Goal: Communication & Community: Answer question/provide support

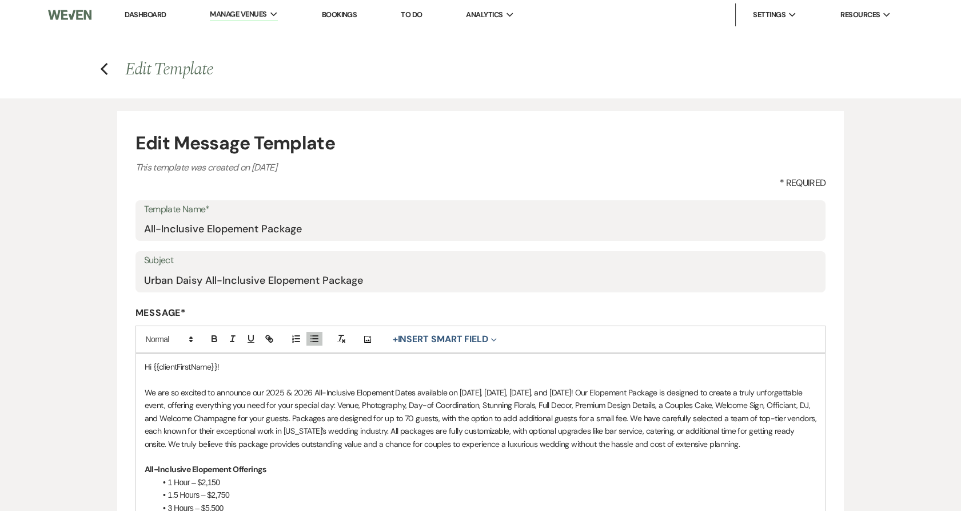
click at [0, 0] on li "Urban Daisy Events" at bounding box center [0, 0] width 0 height 0
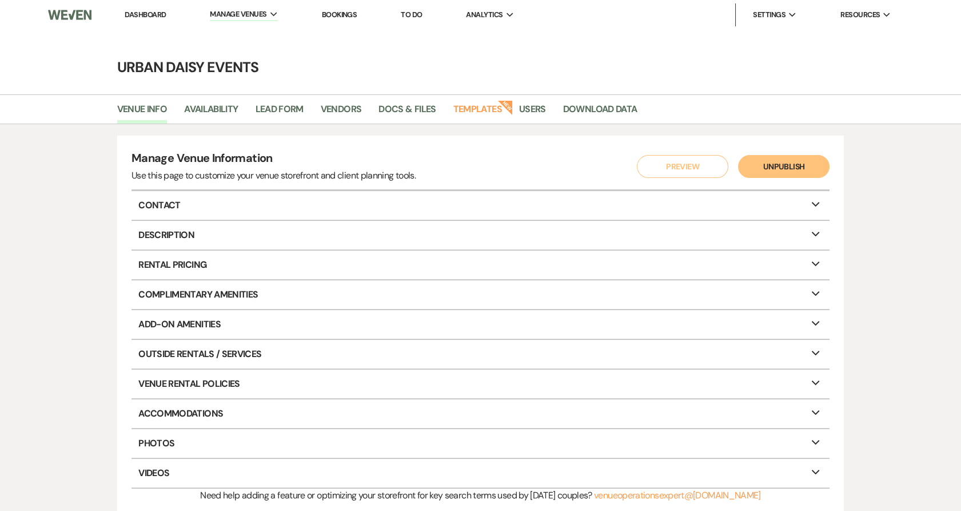
click at [130, 14] on link "Dashboard" at bounding box center [145, 15] width 41 height 10
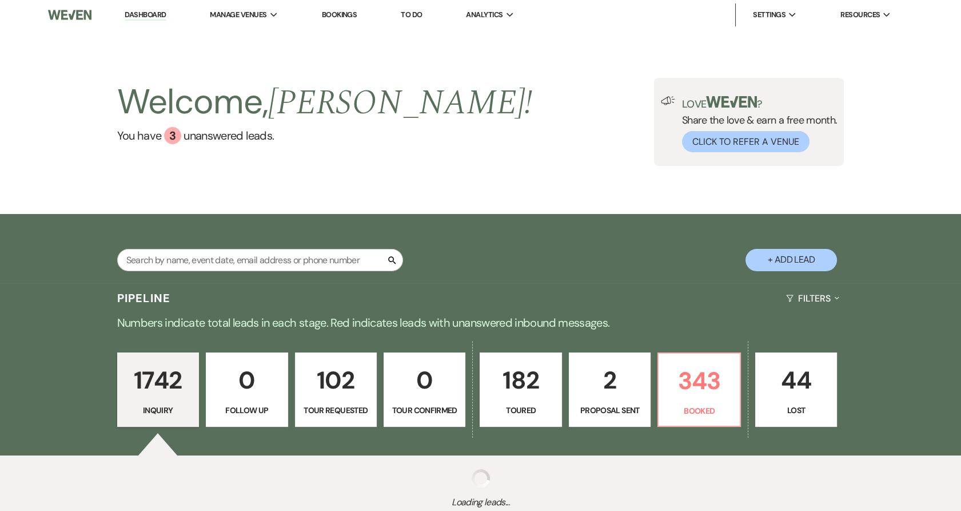
scroll to position [85, 0]
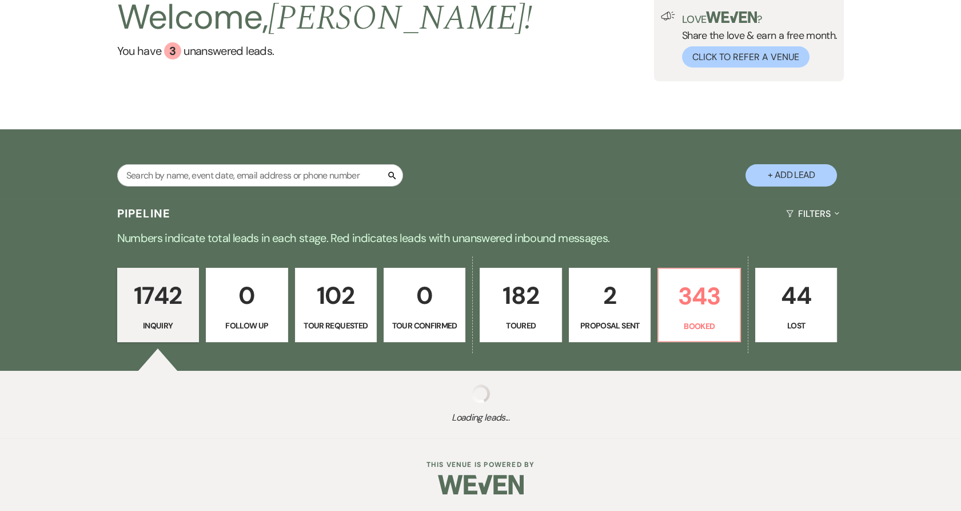
click at [614, 319] on p "Proposal Sent" at bounding box center [609, 325] width 67 height 13
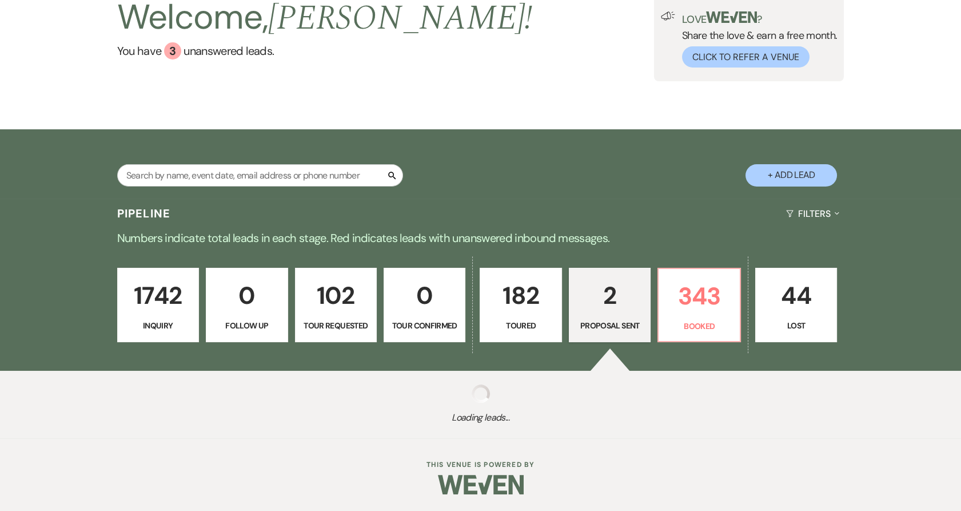
select select "6"
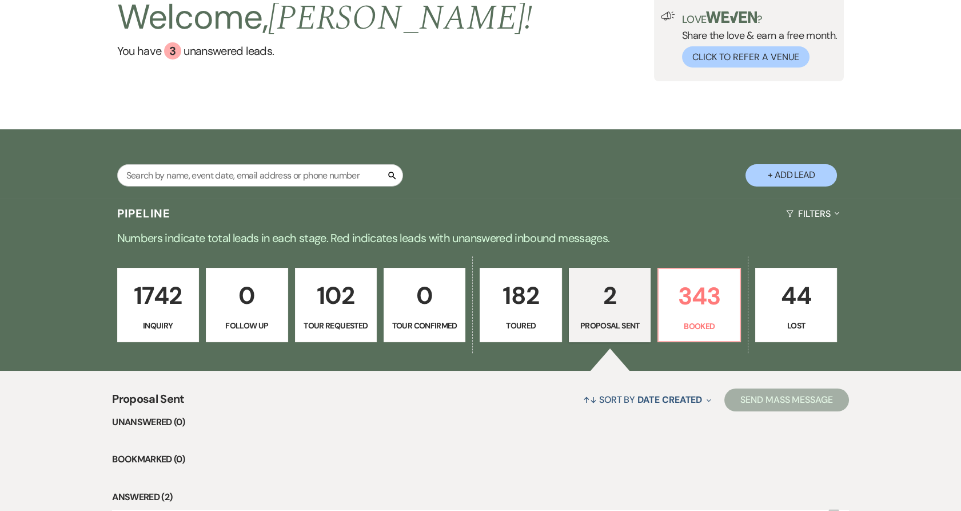
scroll to position [297, 0]
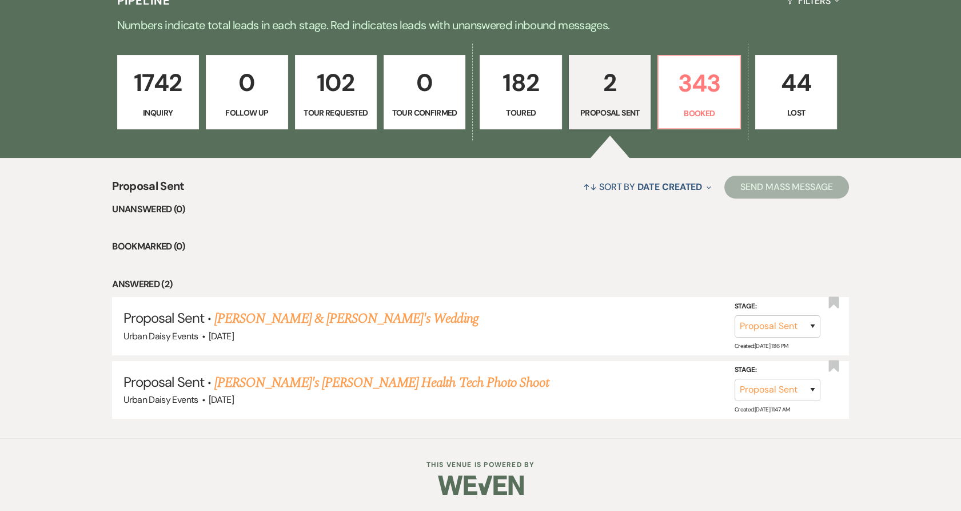
click at [501, 103] on link "182 Toured" at bounding box center [521, 92] width 82 height 74
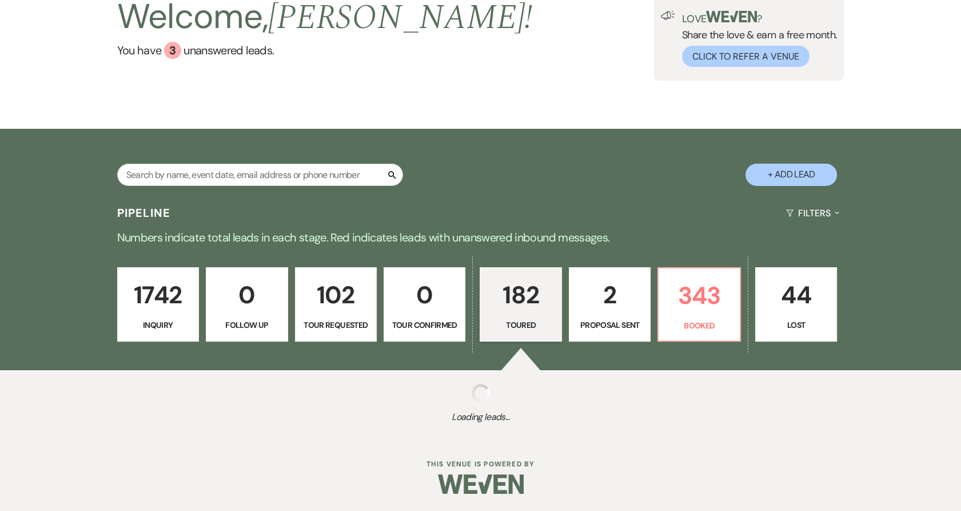
scroll to position [85, 0]
select select "5"
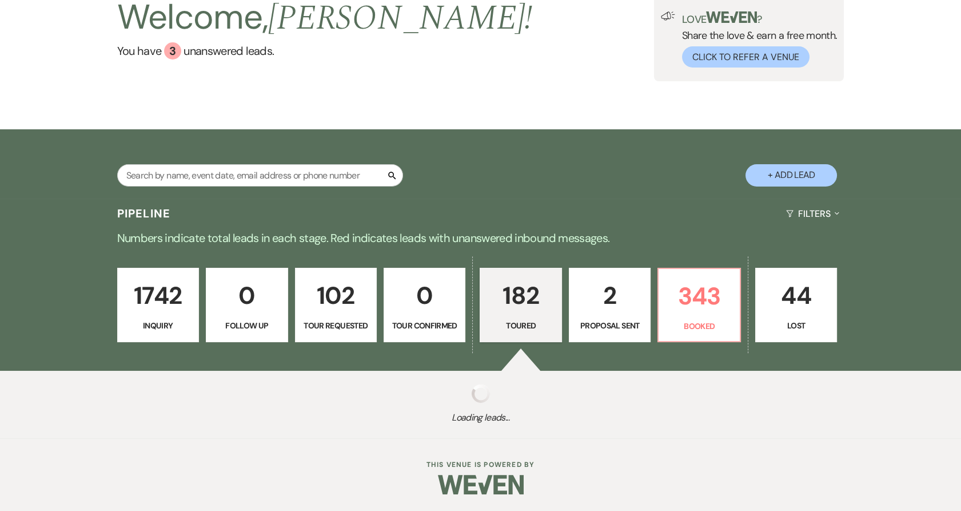
select select "5"
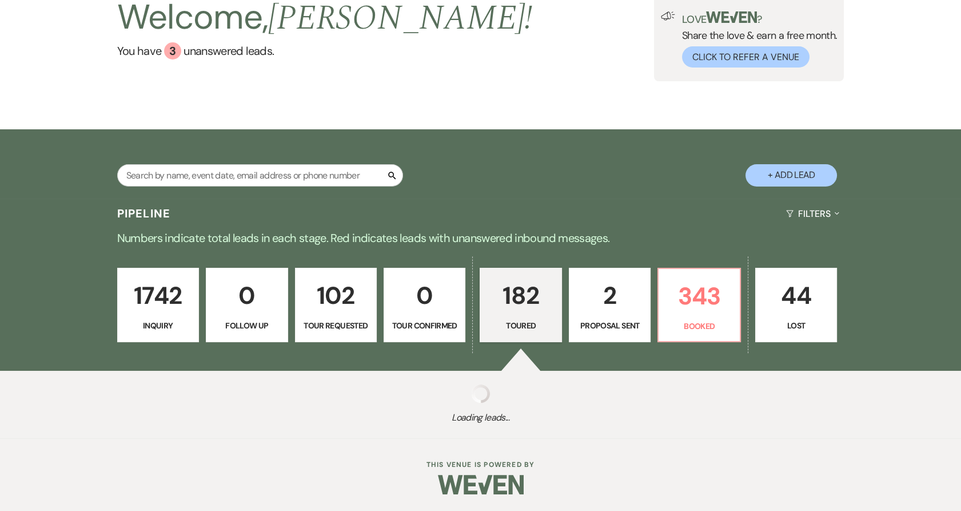
select select "5"
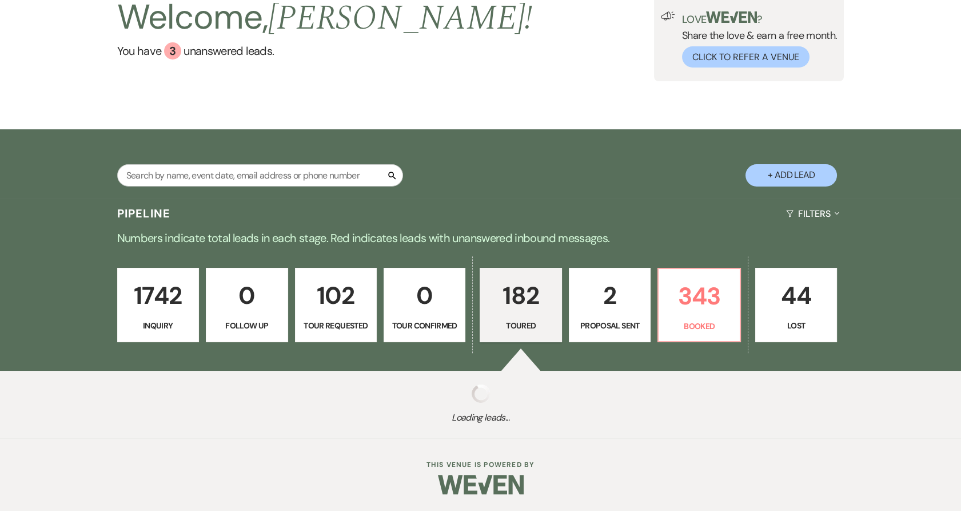
select select "5"
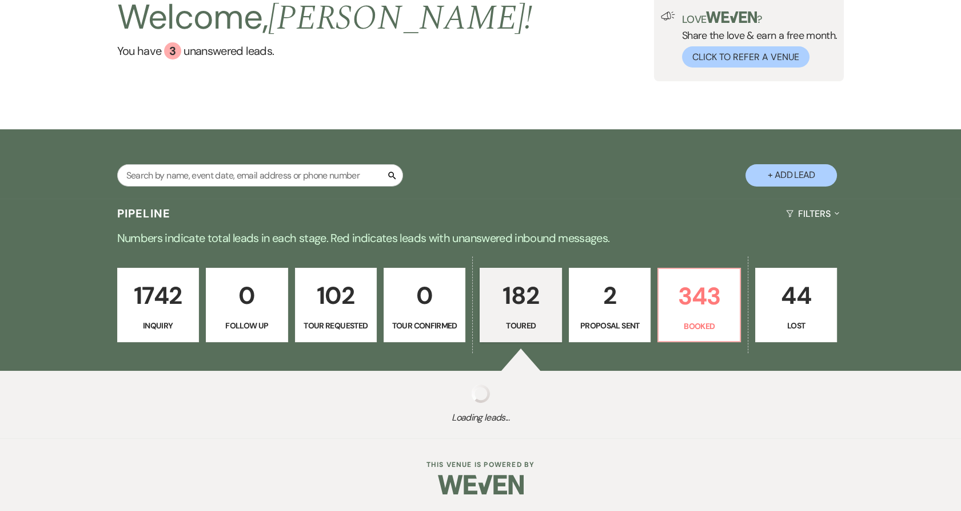
select select "5"
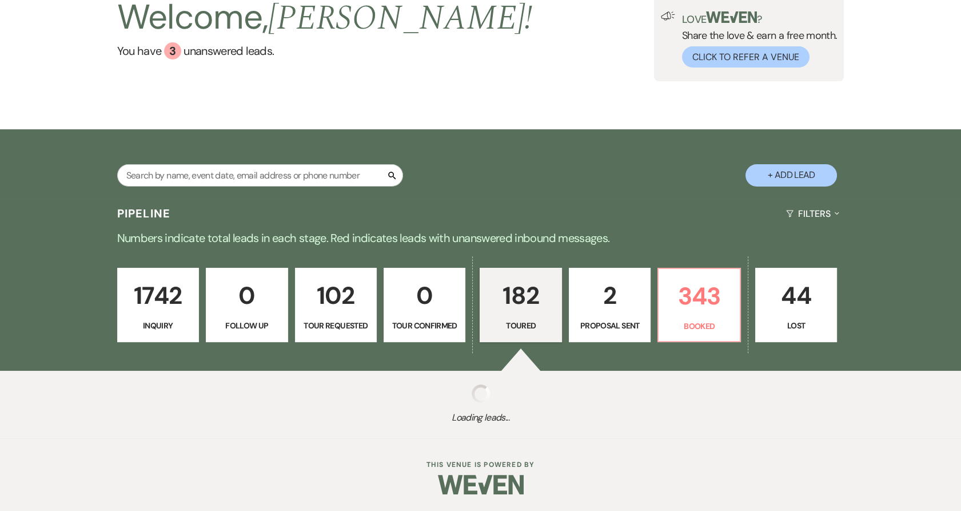
select select "5"
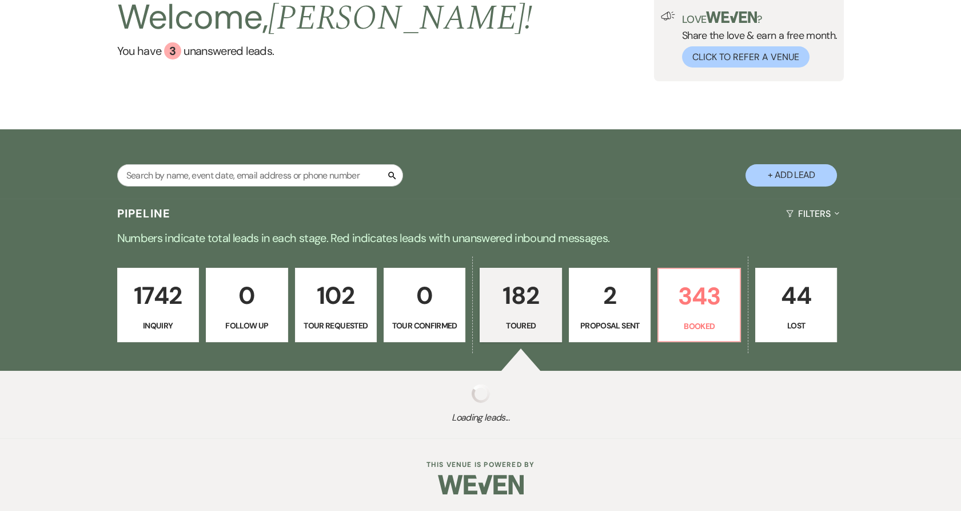
select select "5"
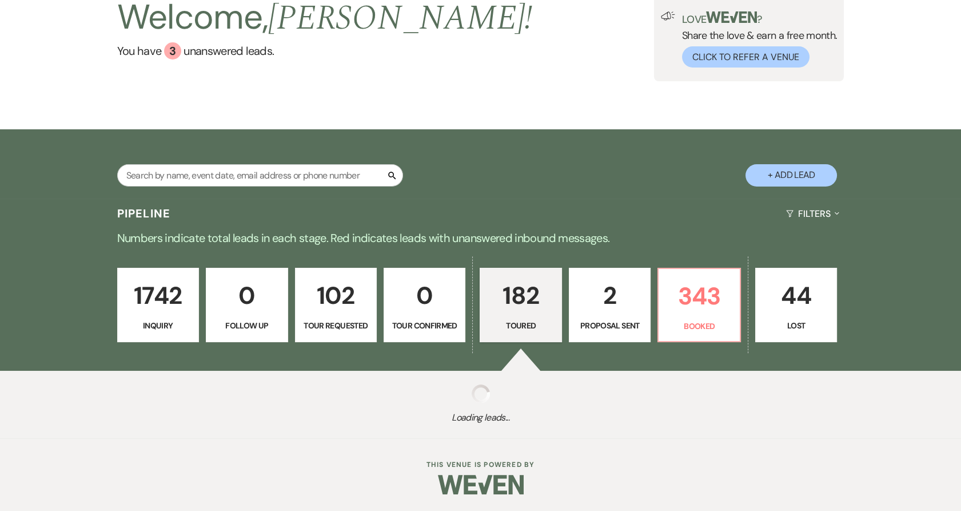
select select "5"
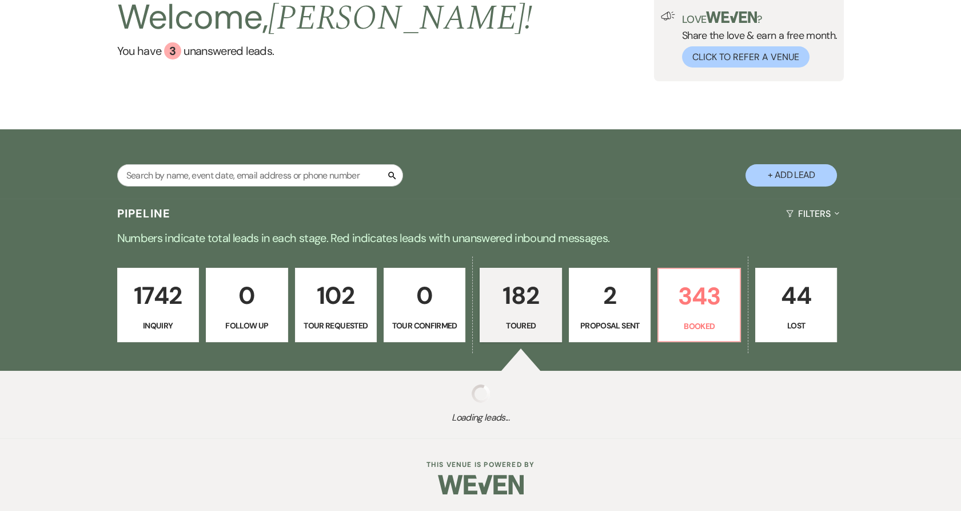
select select "5"
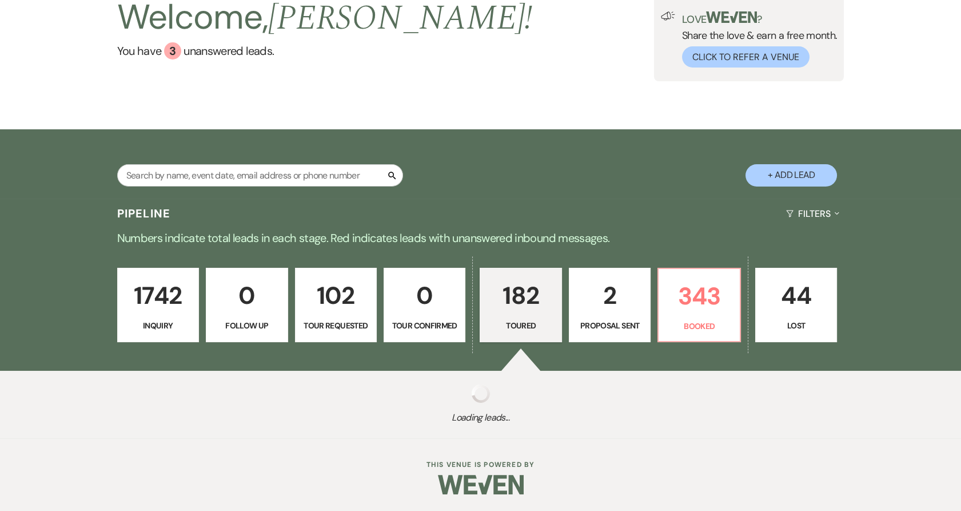
select select "5"
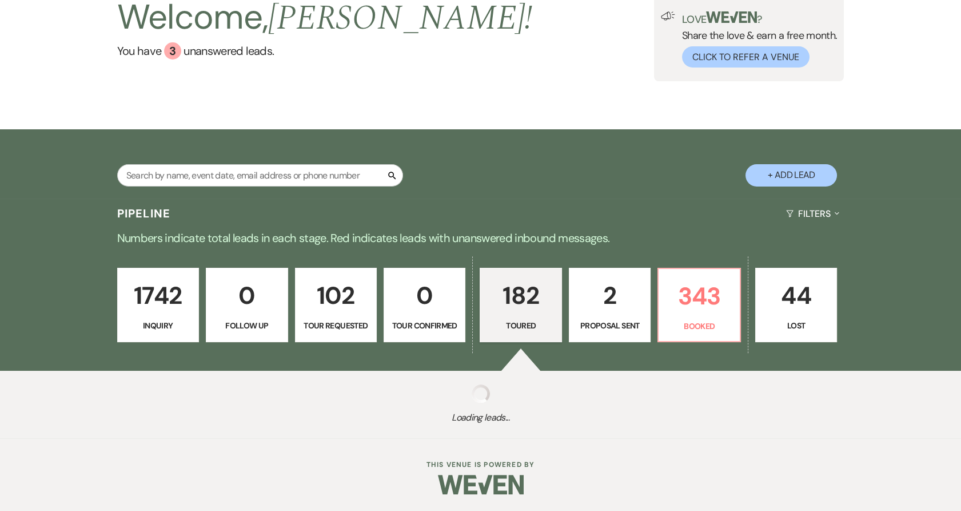
select select "5"
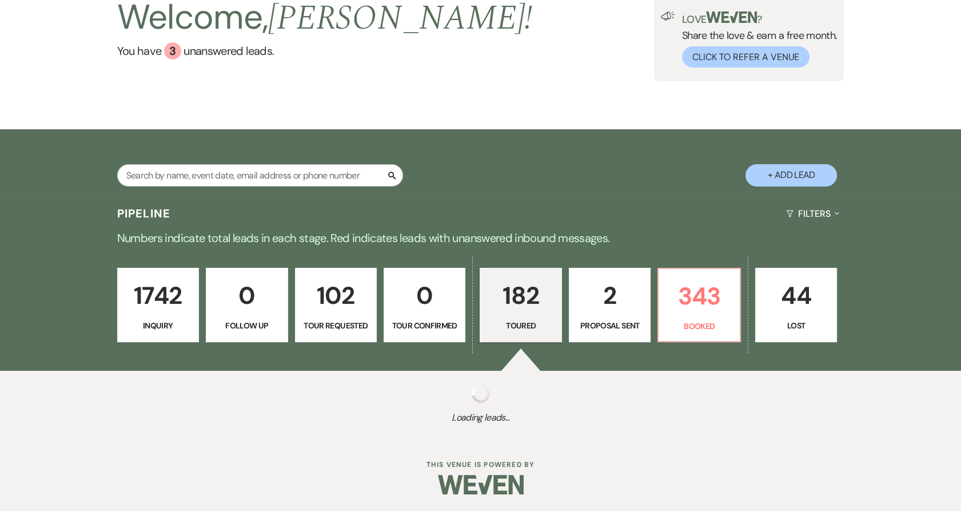
select select "5"
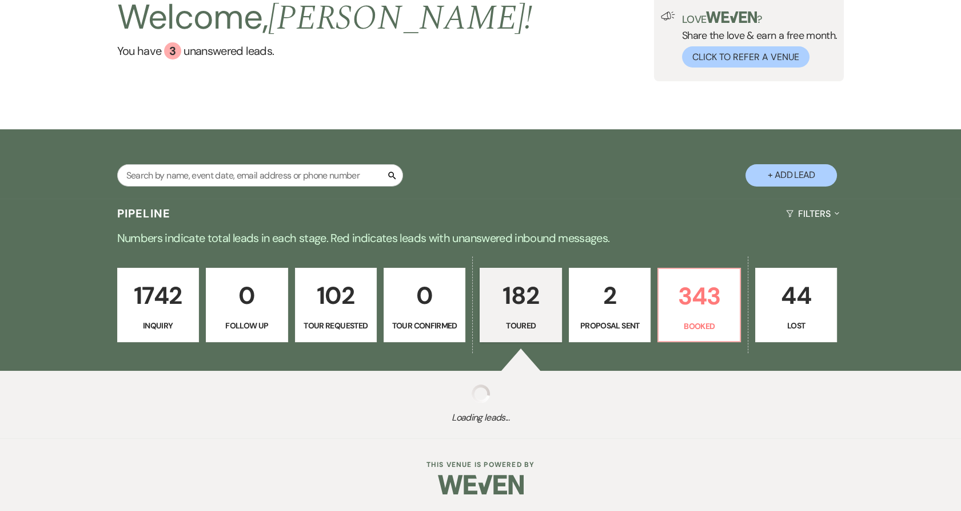
select select "5"
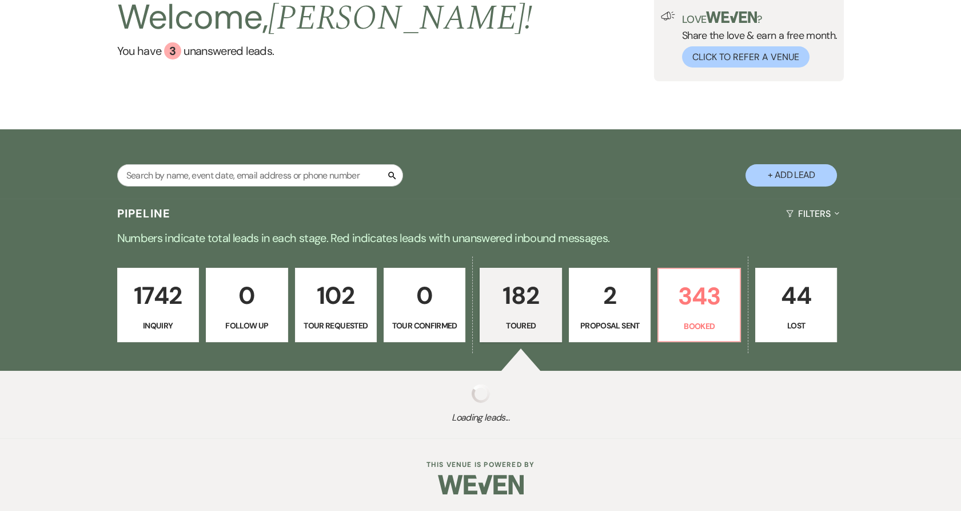
select select "5"
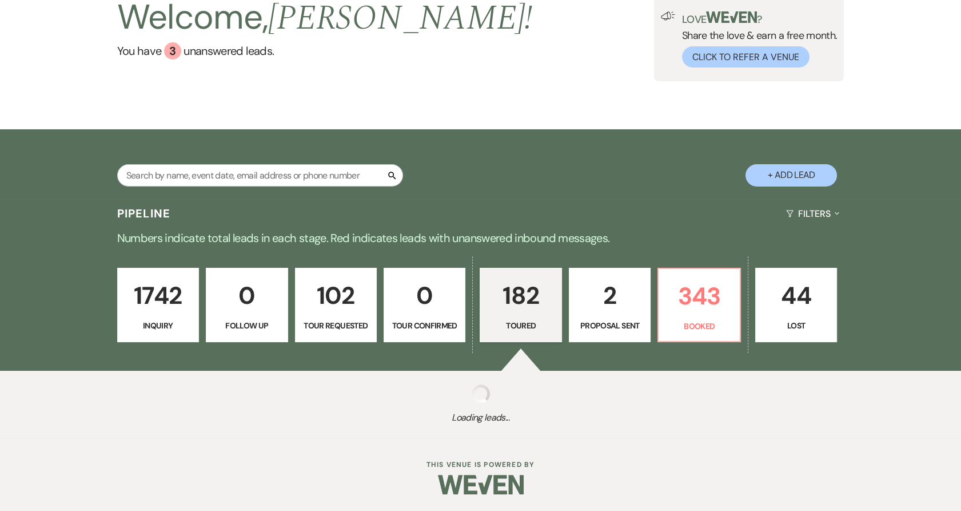
select select "5"
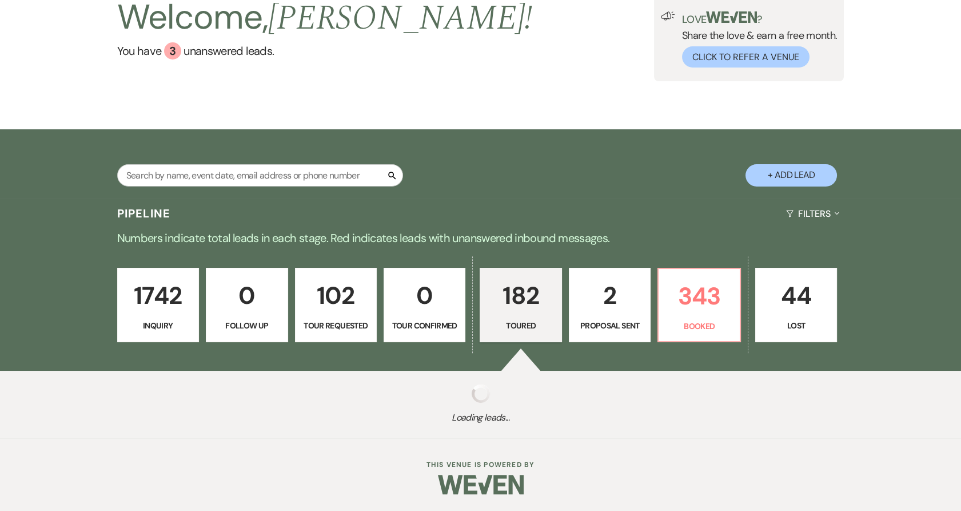
select select "5"
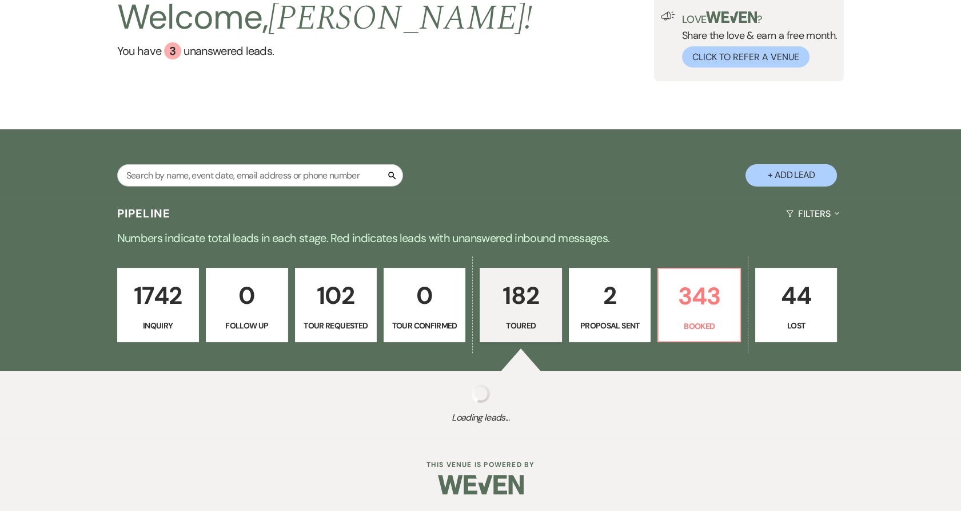
select select "5"
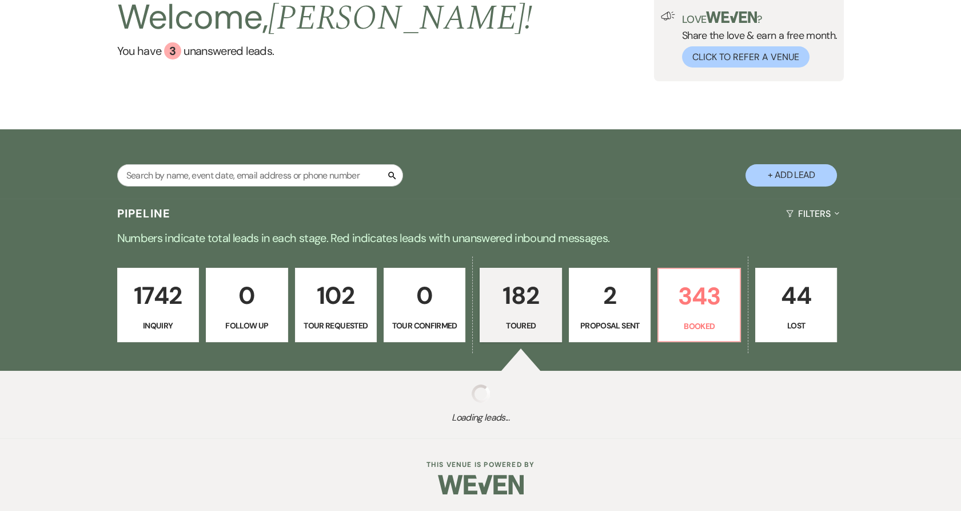
select select "5"
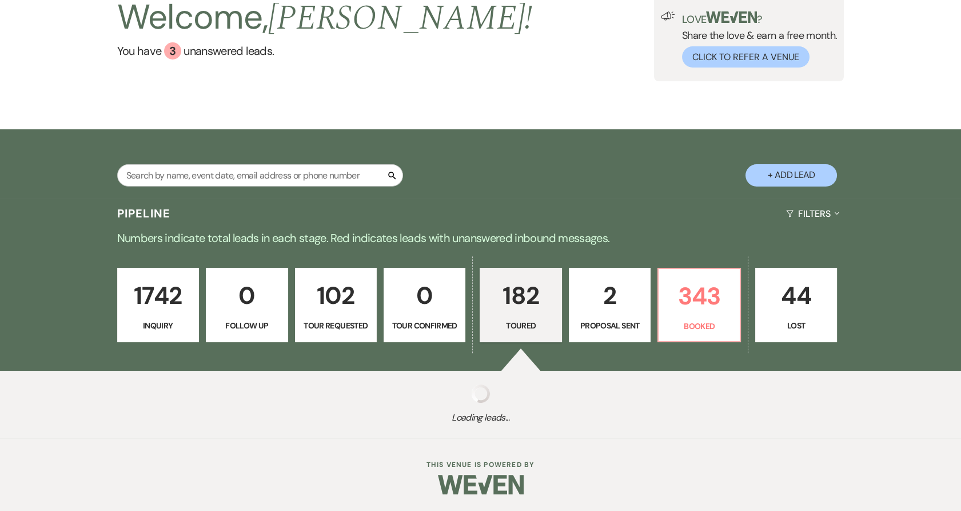
select select "5"
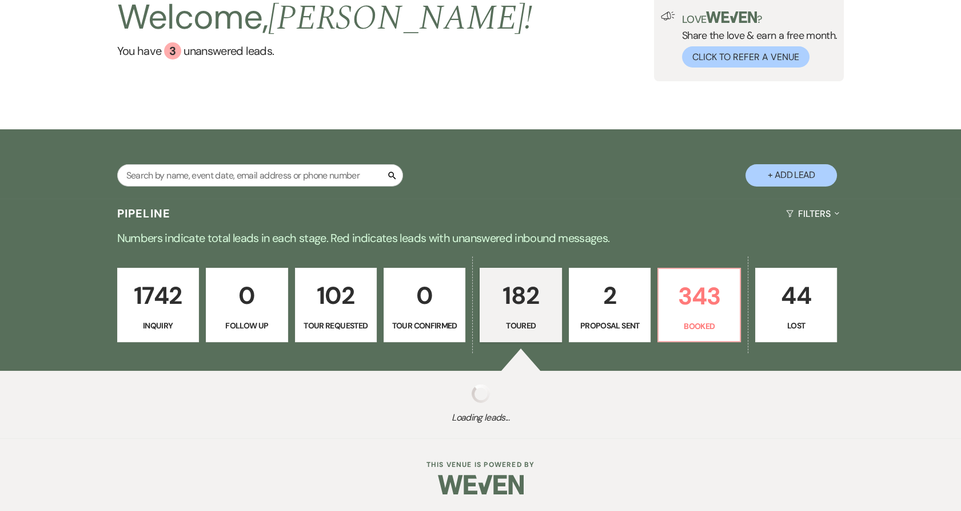
select select "5"
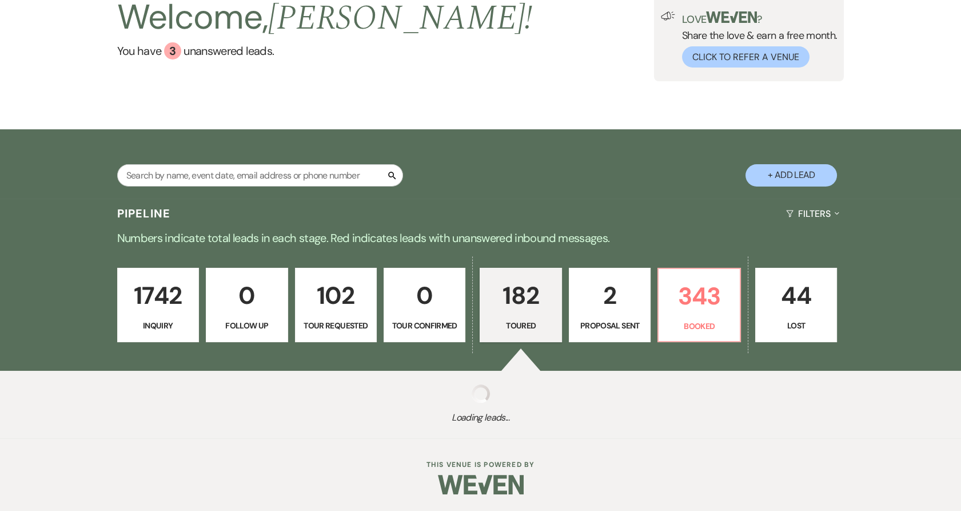
select select "5"
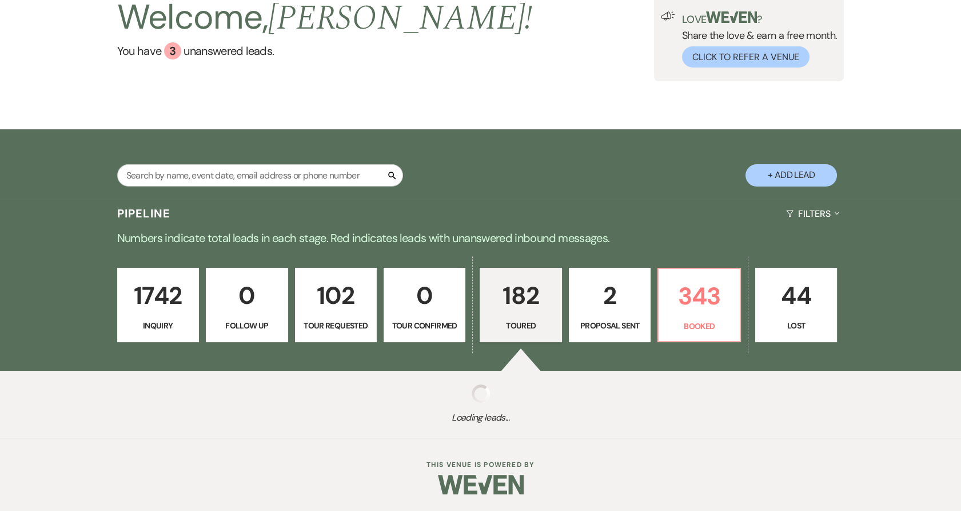
select select "5"
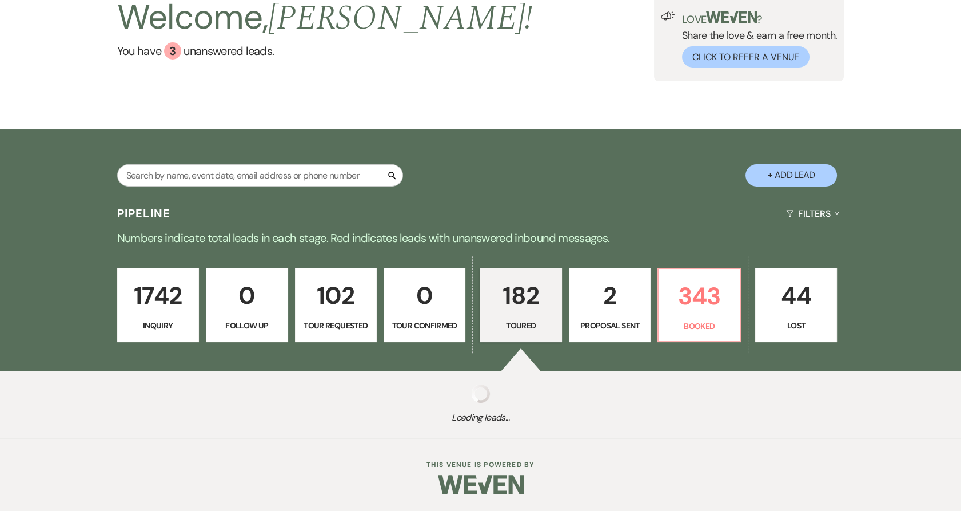
select select "5"
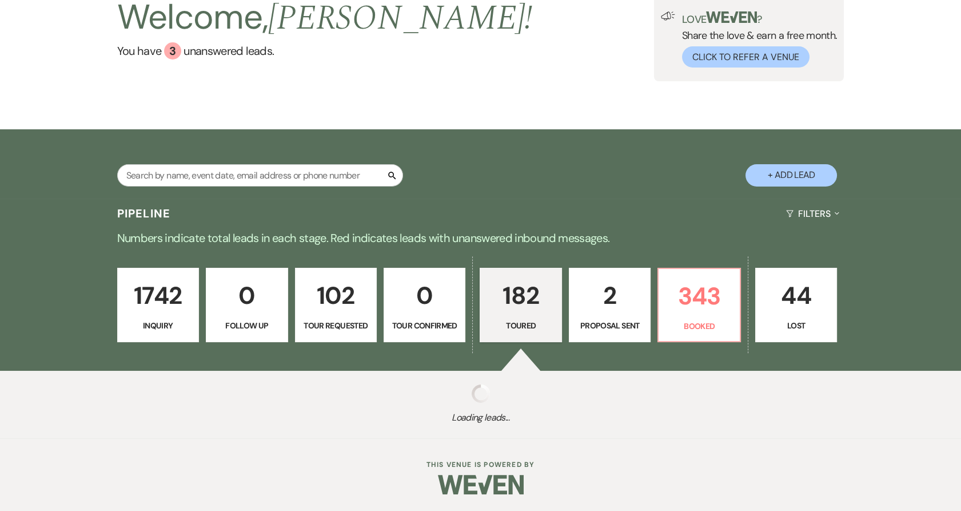
select select "5"
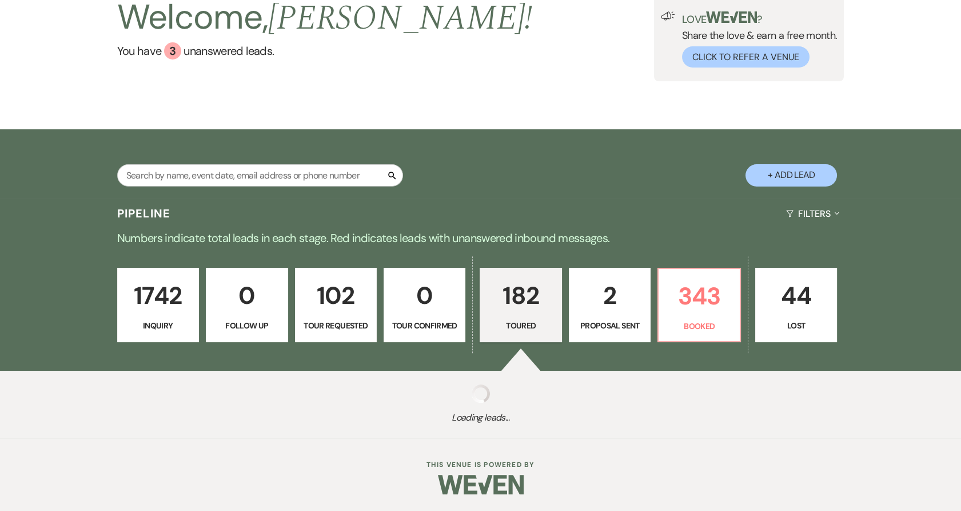
select select "5"
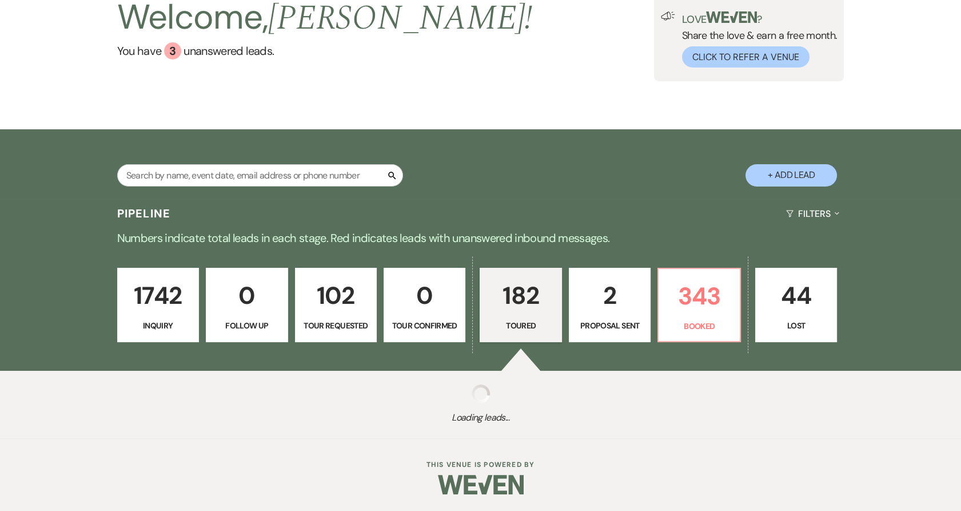
select select "5"
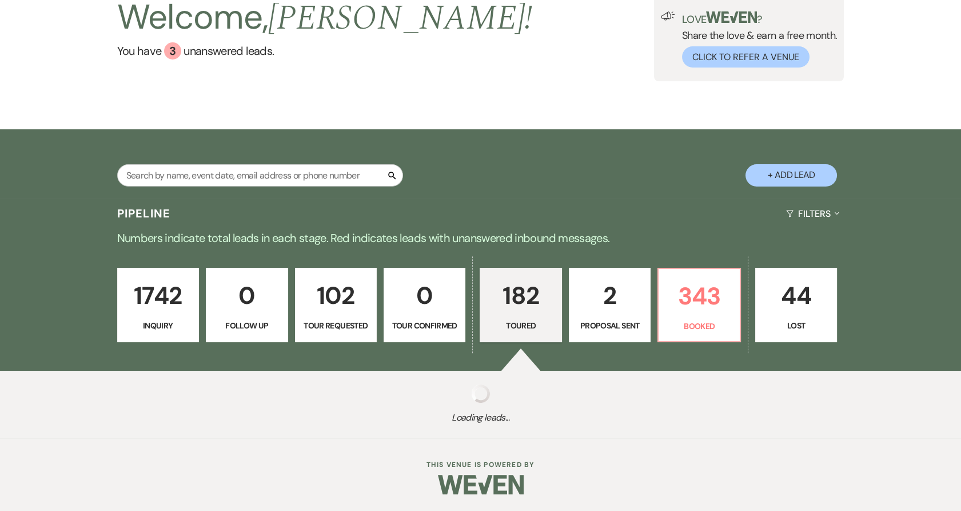
select select "5"
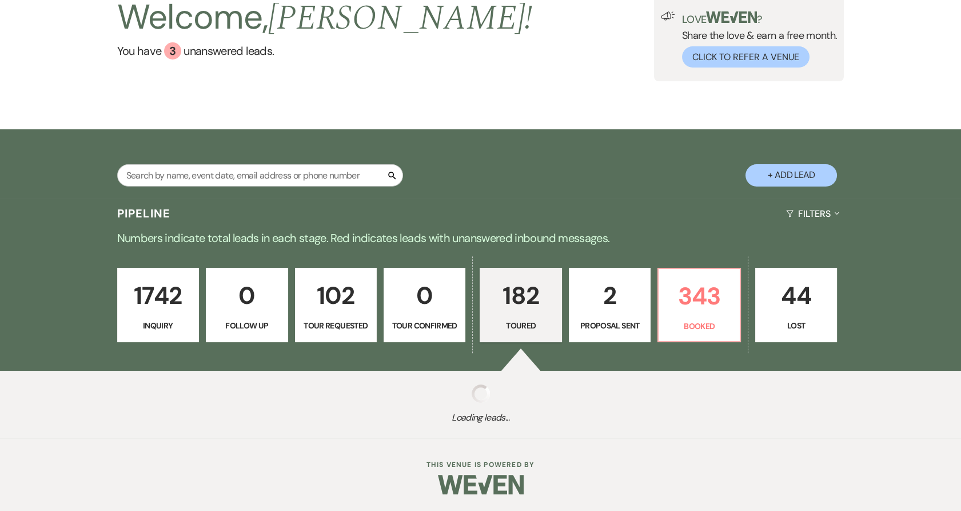
select select "5"
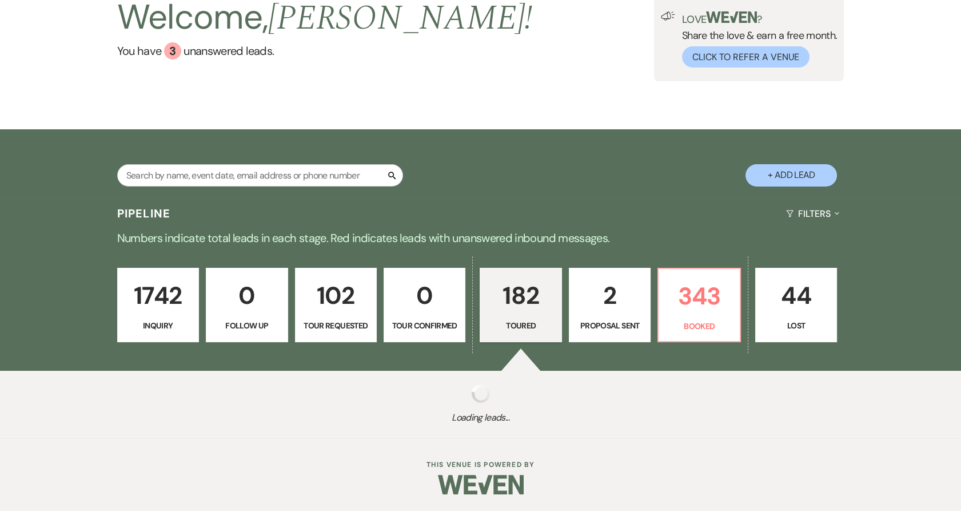
select select "5"
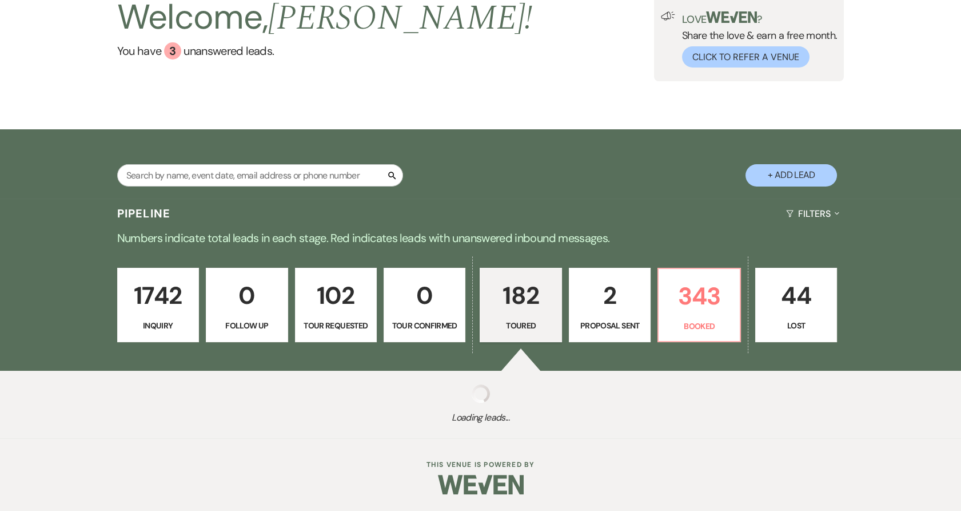
select select "5"
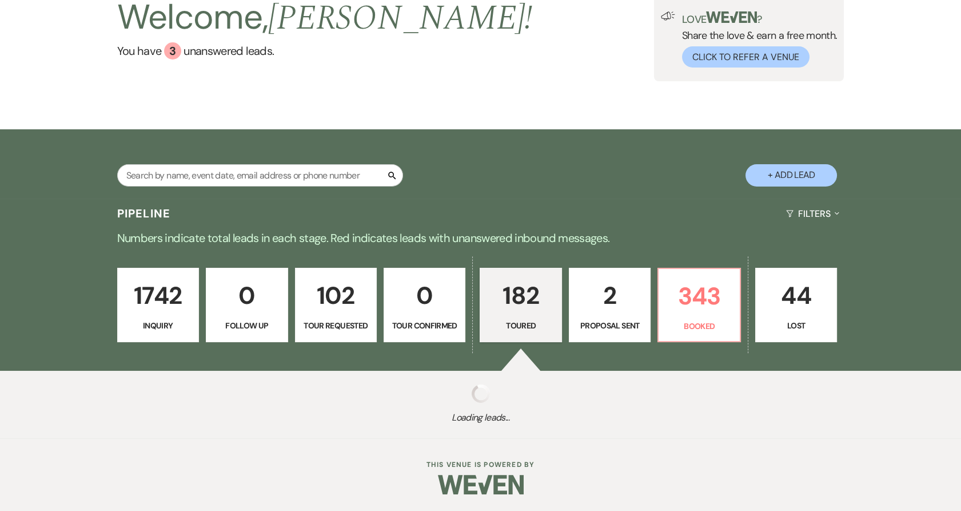
select select "5"
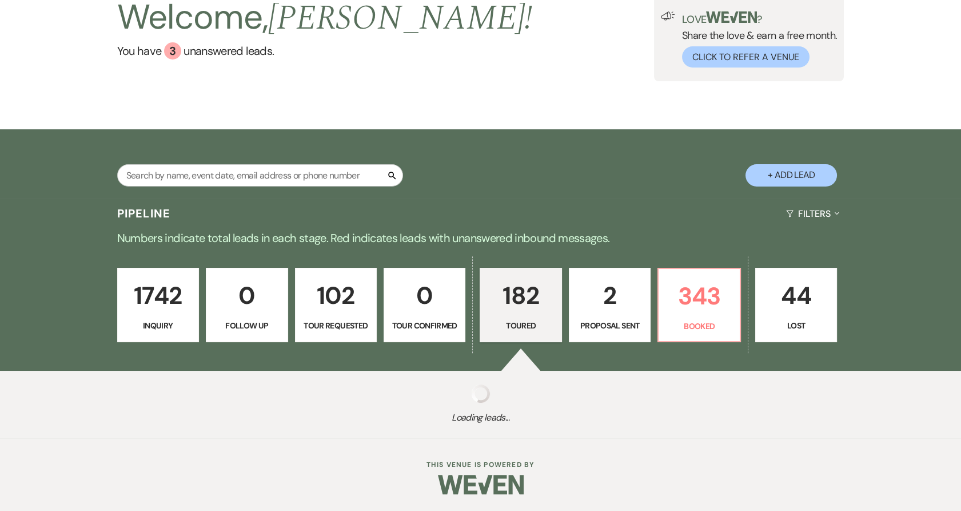
select select "5"
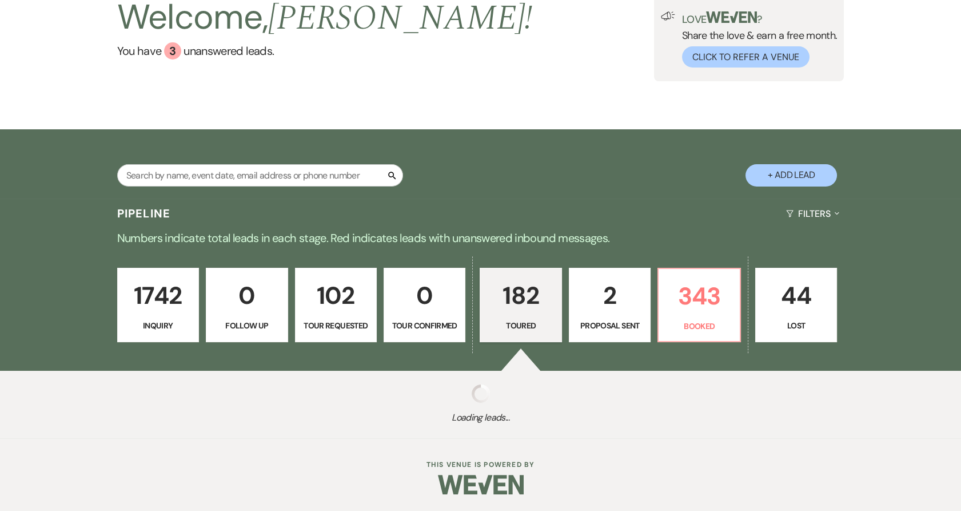
select select "5"
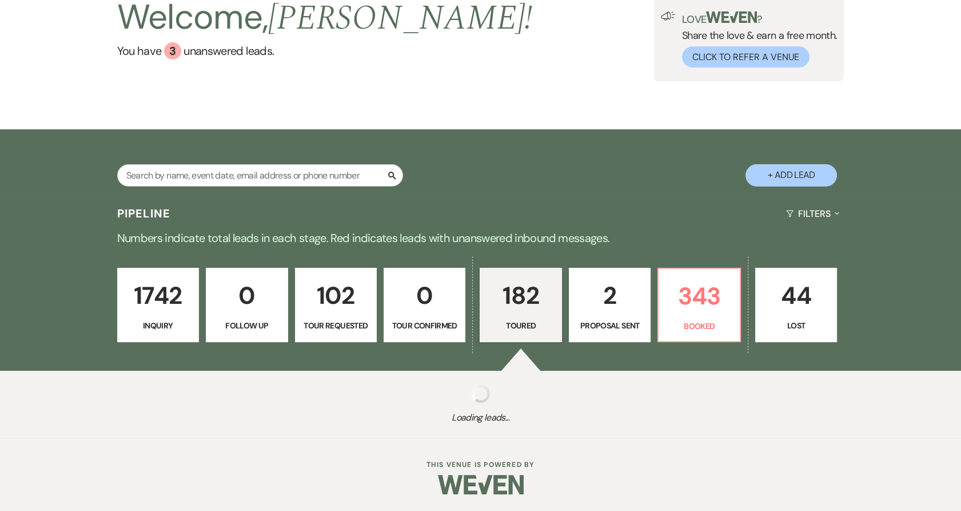
select select "5"
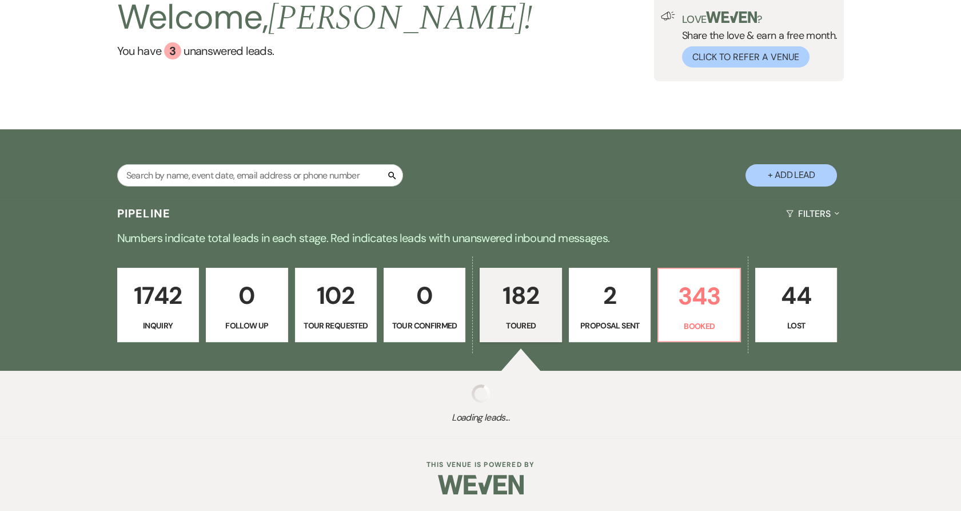
select select "5"
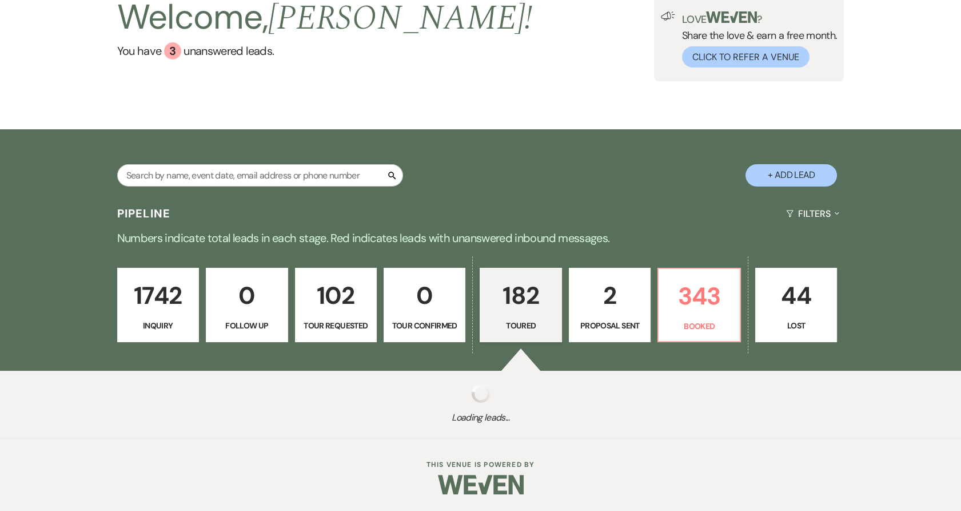
select select "5"
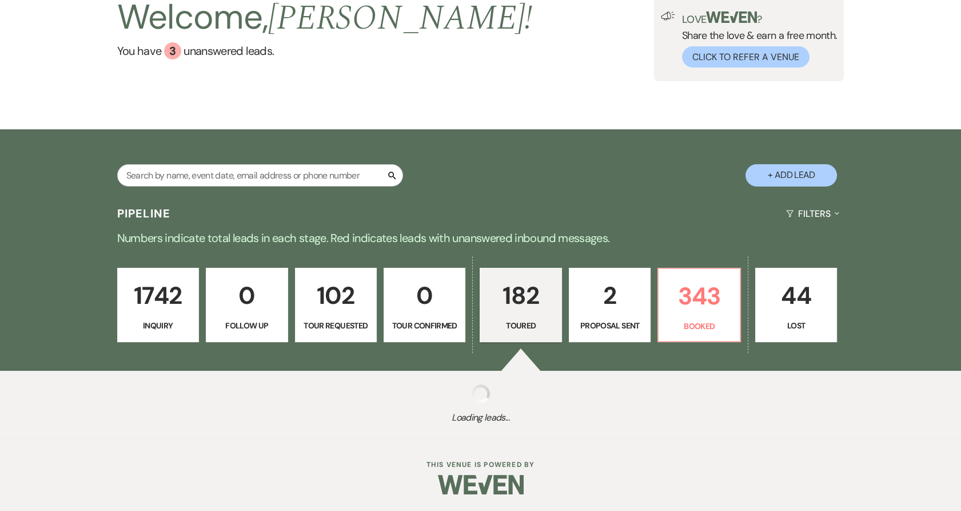
select select "5"
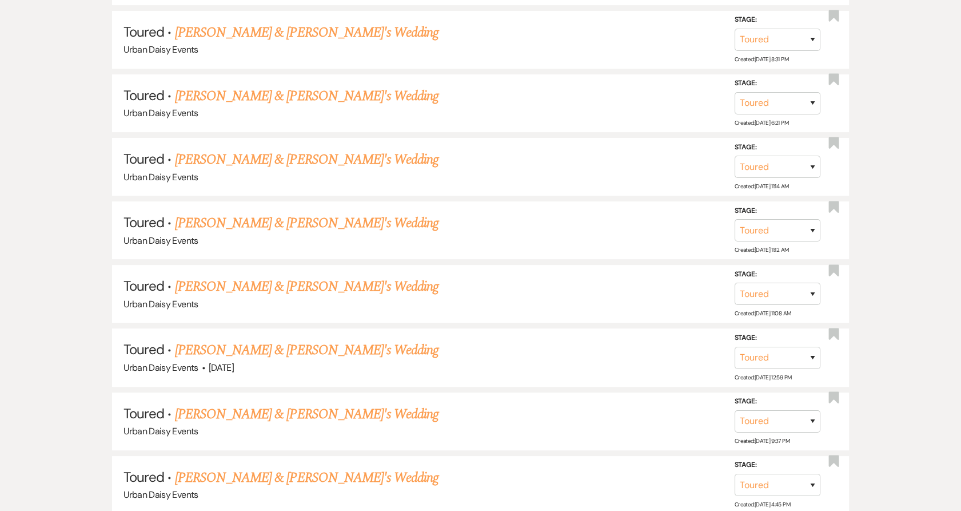
scroll to position [648, 0]
click at [251, 346] on link "[PERSON_NAME] & [PERSON_NAME]'s Wedding" at bounding box center [307, 349] width 264 height 21
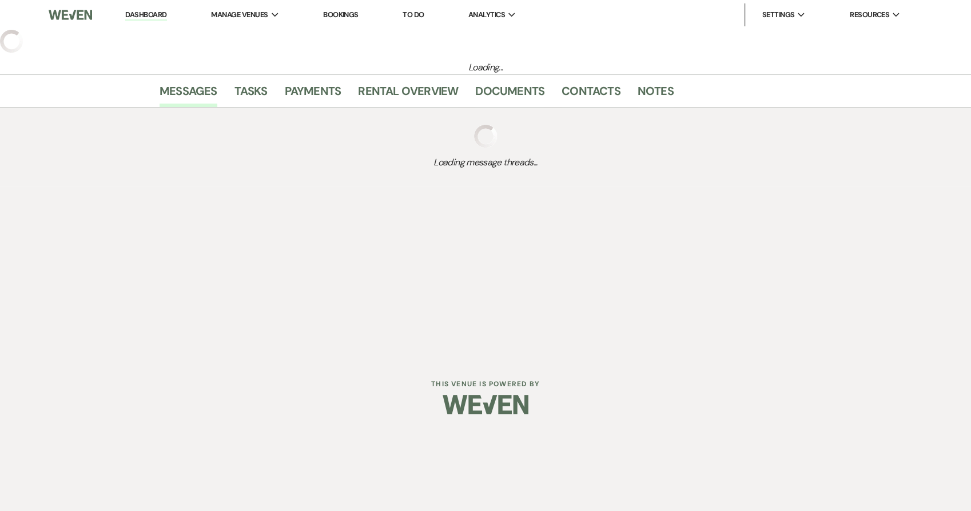
select select "5"
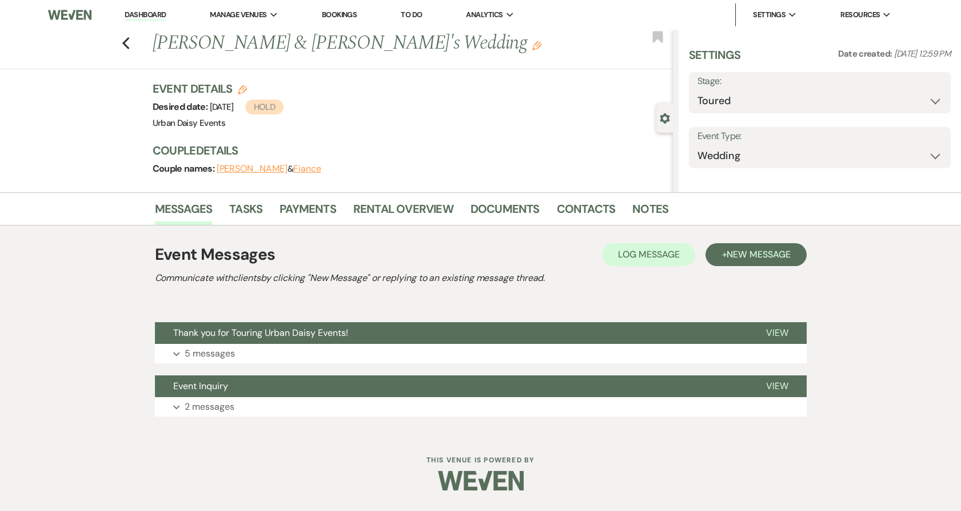
select select "5"
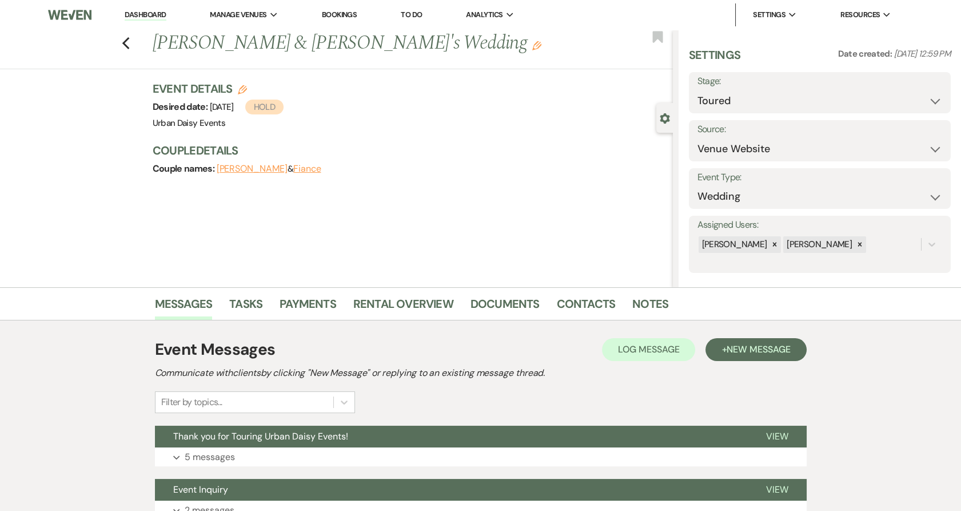
click at [259, 447] on button "Expand 5 messages" at bounding box center [481, 456] width 652 height 19
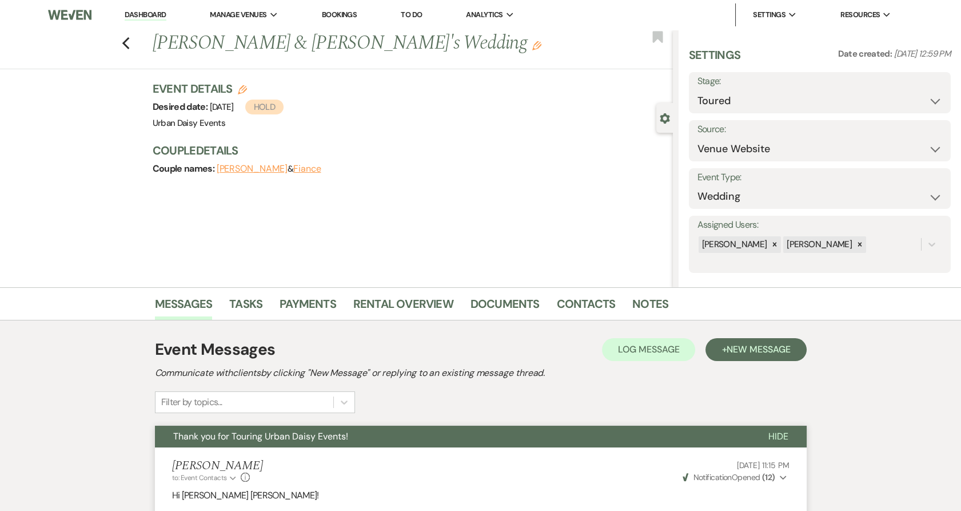
click at [151, 17] on link "Dashboard" at bounding box center [145, 15] width 41 height 11
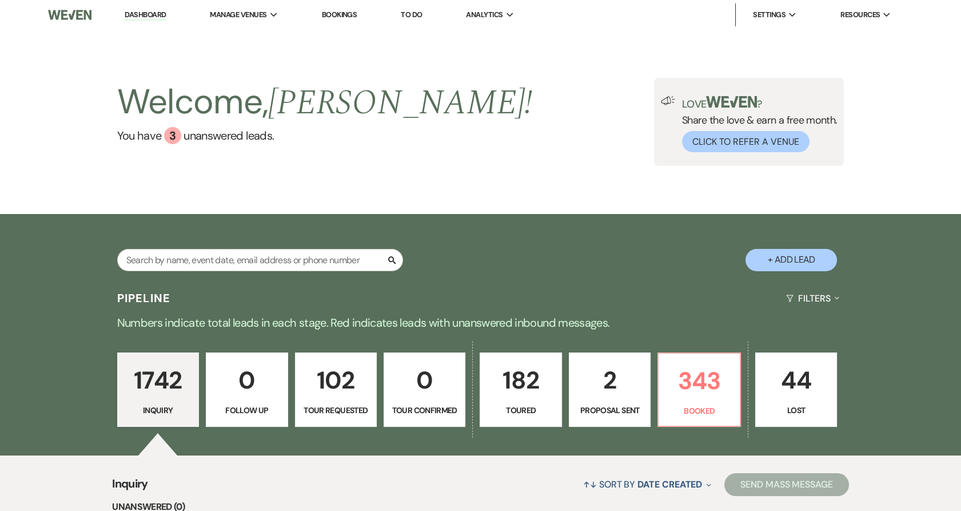
click at [0, 0] on li "Urban Daisy Events" at bounding box center [0, 0] width 0 height 0
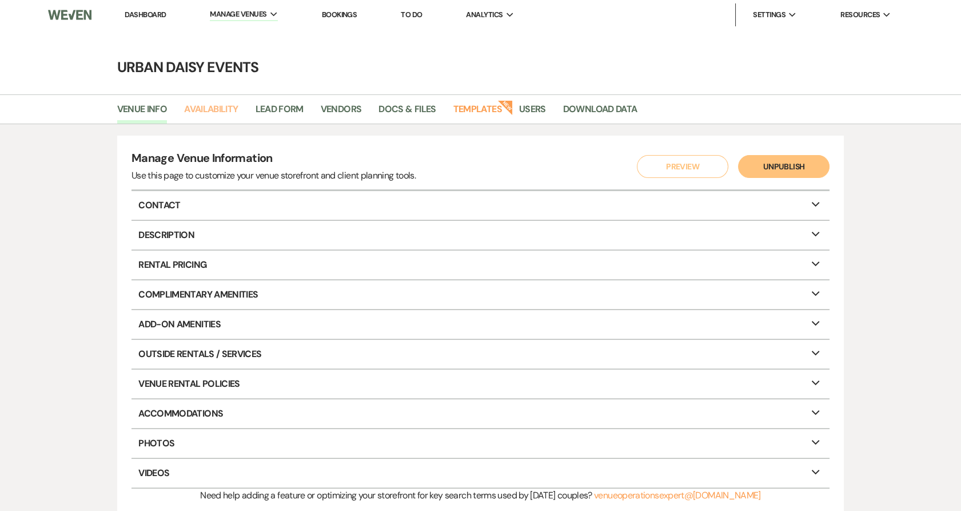
click at [228, 115] on link "Availability" at bounding box center [211, 113] width 54 height 22
select select "2"
select select "2026"
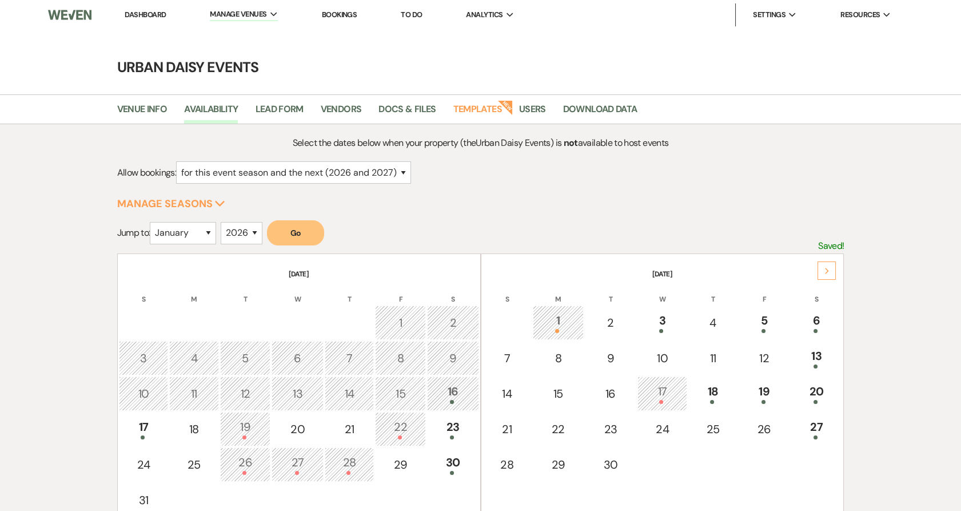
click at [160, 12] on link "Dashboard" at bounding box center [145, 15] width 41 height 10
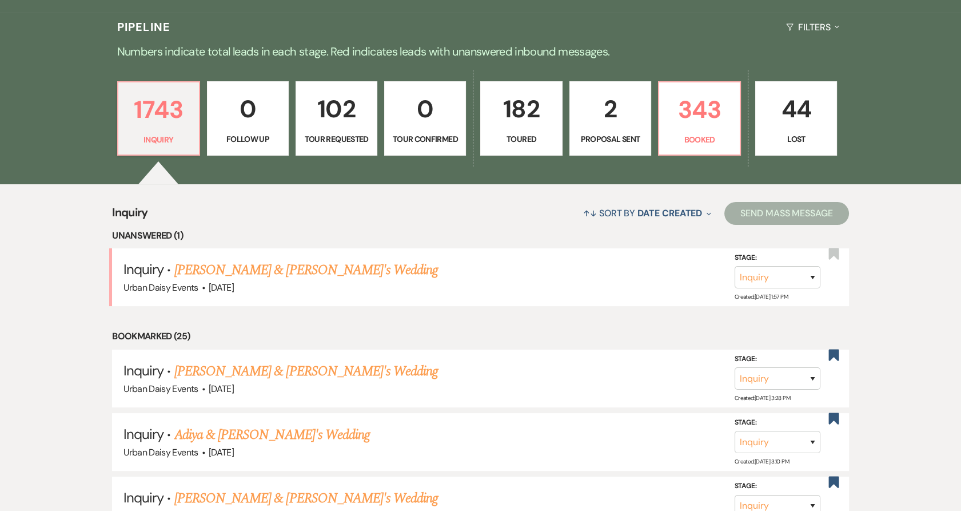
scroll to position [270, 0]
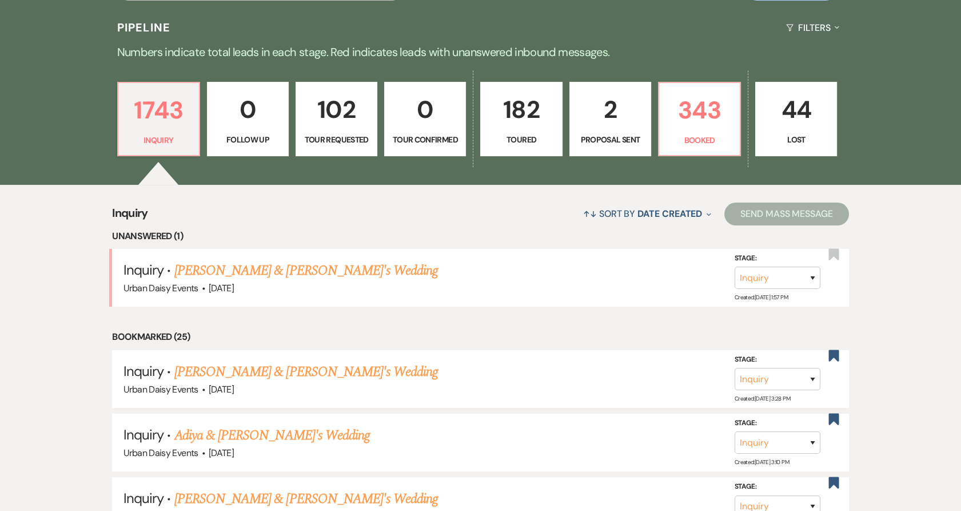
click at [230, 270] on link "[PERSON_NAME] & [PERSON_NAME]'s Wedding" at bounding box center [306, 270] width 264 height 21
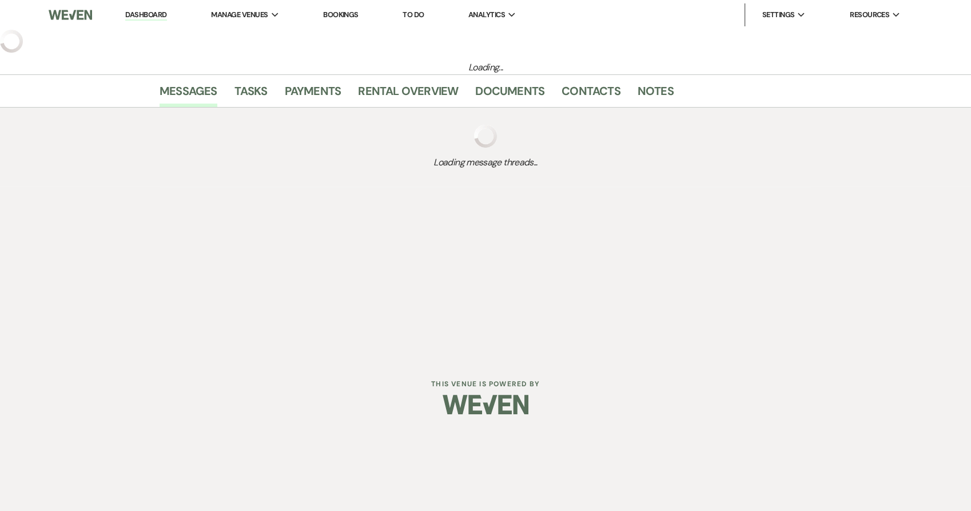
select select "5"
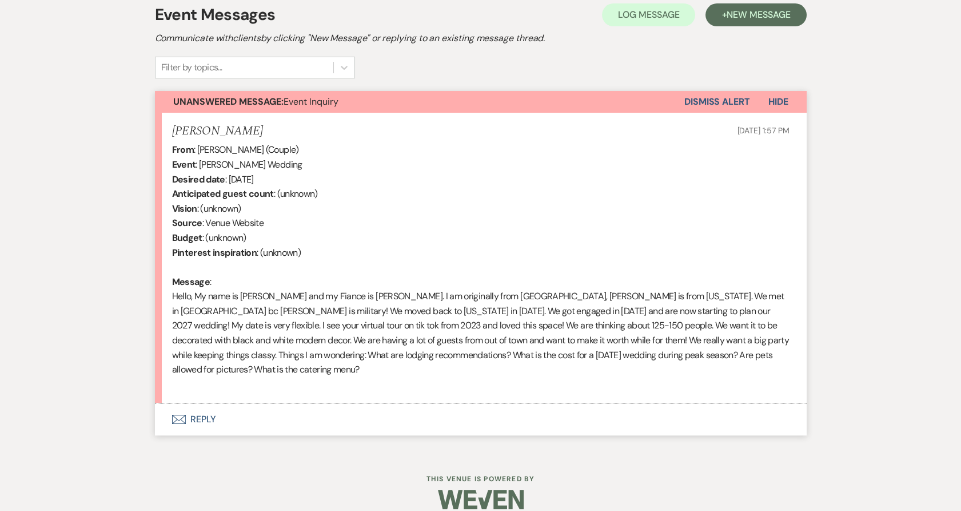
scroll to position [334, 0]
click at [186, 423] on div "Event Messages Log Log Message + New Message Communicate with clients by clicki…" at bounding box center [481, 219] width 652 height 444
click at [187, 403] on button "Envelope Reply" at bounding box center [481, 419] width 652 height 32
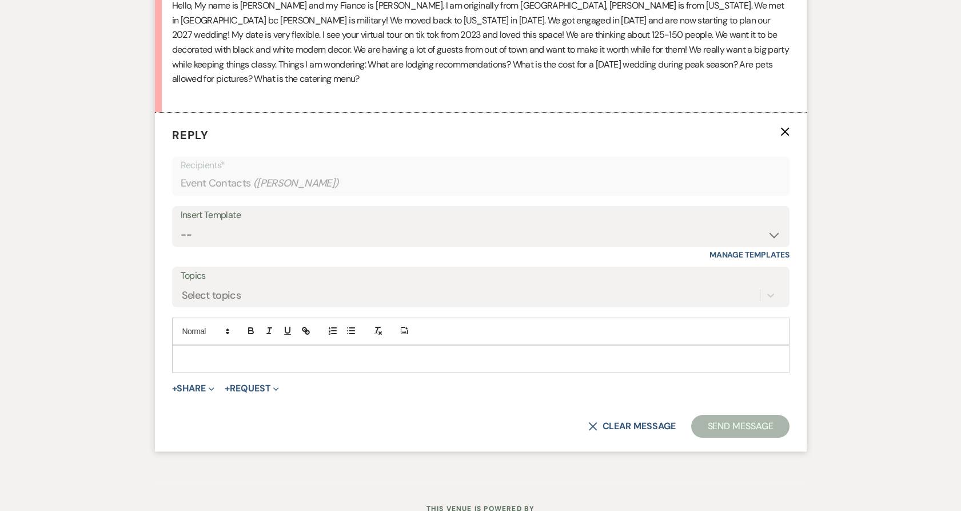
scroll to position [636, 0]
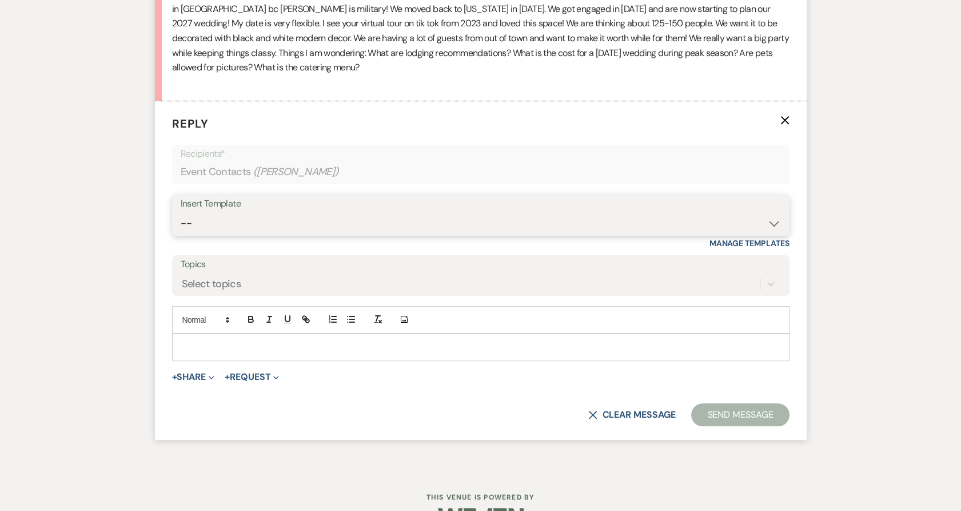
click at [229, 215] on select "-- Payment Past Due Rental Agreement and First Payment Urban Daisy Initial Resp…" at bounding box center [481, 223] width 600 height 22
select select "1243"
click at [181, 212] on select "-- Payment Past Due Rental Agreement and First Payment Urban Daisy Initial Resp…" at bounding box center [481, 223] width 600 height 22
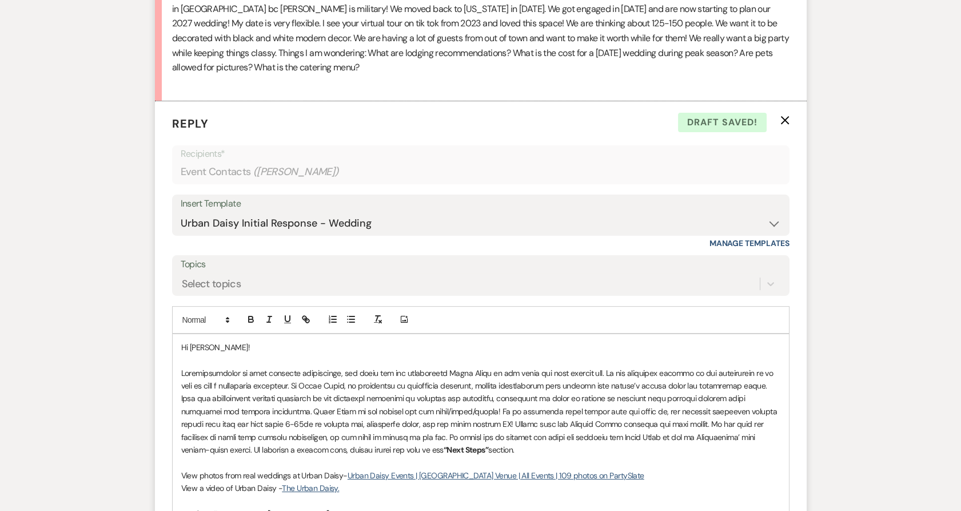
click at [286, 427] on p "“Next Steps” section." at bounding box center [480, 412] width 599 height 90
click at [480, 368] on p "“Next Steps” section." at bounding box center [480, 412] width 599 height 90
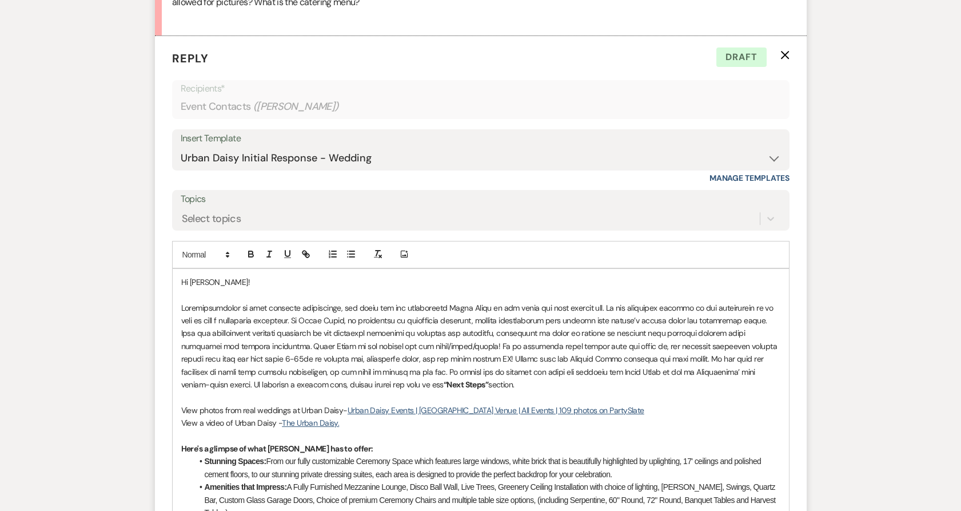
scroll to position [716, 0]
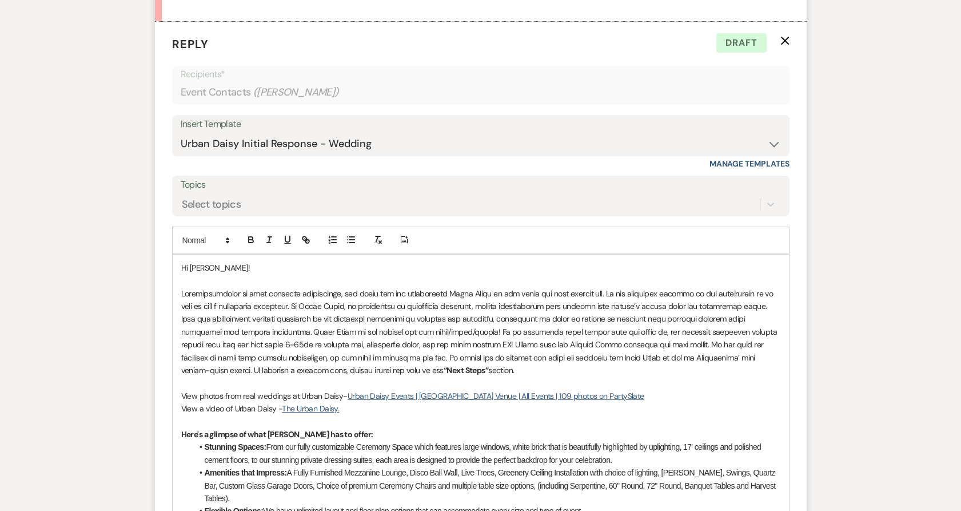
click at [480, 376] on p at bounding box center [480, 382] width 599 height 13
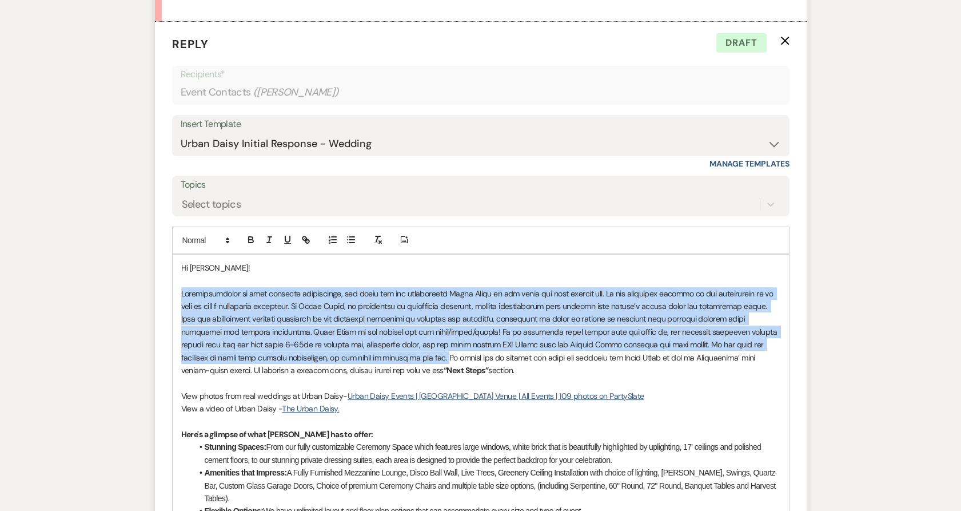
drag, startPoint x: 178, startPoint y: 277, endPoint x: 340, endPoint y: 341, distance: 174.0
copy p "Congratulations on your upcoming celebration, and thank you for considering [PE…"
click at [333, 338] on p "“Next Steps” section." at bounding box center [480, 332] width 599 height 90
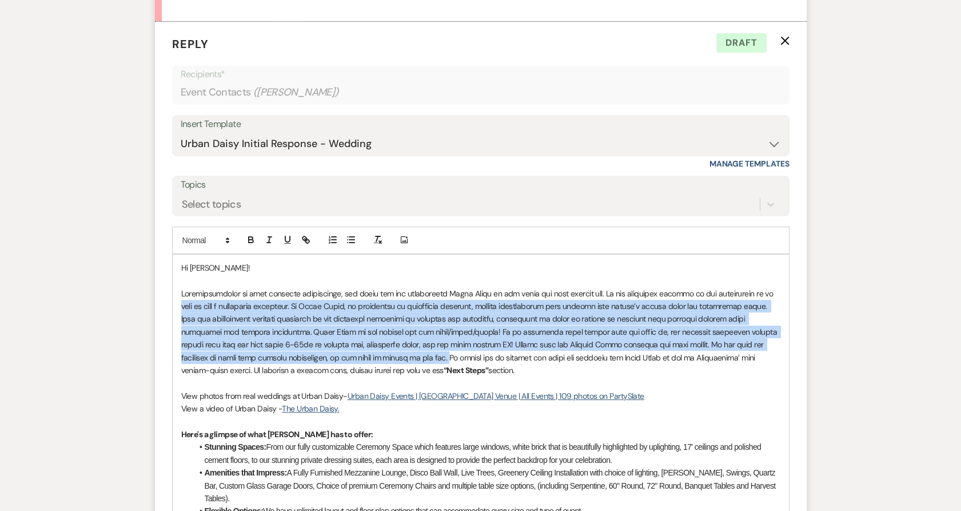
drag, startPoint x: 339, startPoint y: 343, endPoint x: 125, endPoint y: 286, distance: 221.4
click at [125, 286] on div "Messages Tasks Payments Rental Overview Documents Contacts Notes Event Messages…" at bounding box center [480, 281] width 961 height 1420
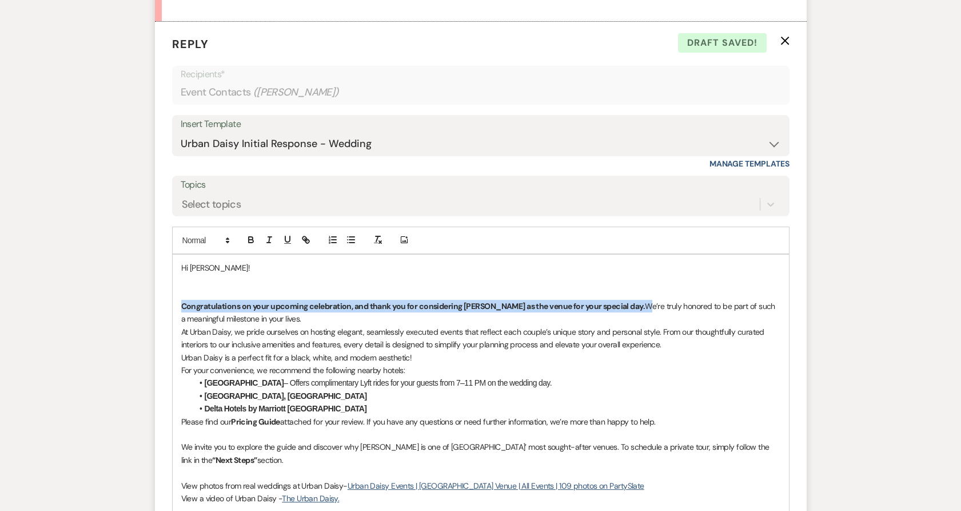
drag, startPoint x: 628, startPoint y: 291, endPoint x: 113, endPoint y: 294, distance: 515.2
click at [113, 294] on div "Messages Tasks Payments Rental Overview Documents Contacts Notes Event Messages…" at bounding box center [480, 326] width 961 height 1510
click at [249, 240] on icon "button" at bounding box center [251, 241] width 5 height 3
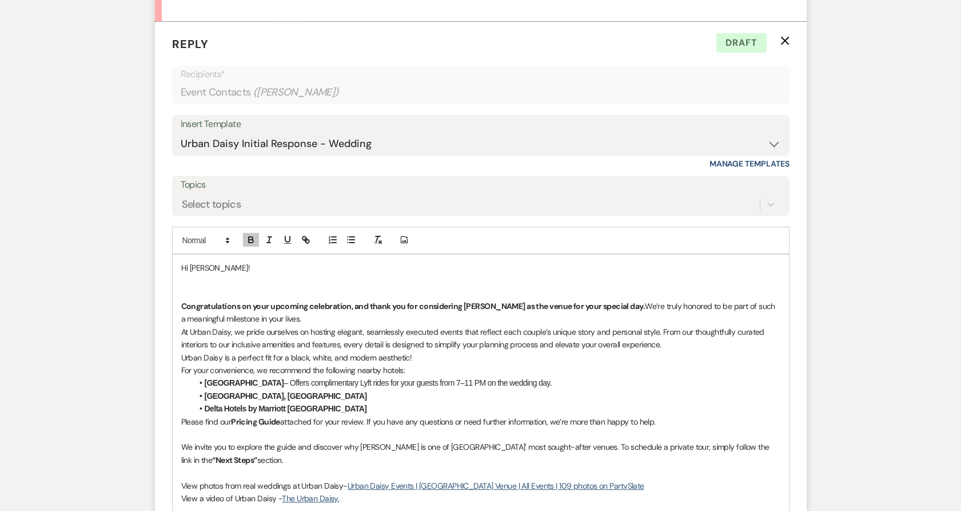
click at [181, 325] on p "At Urban Daisy, we pride ourselves on hosting elegant, seamlessly executed even…" at bounding box center [480, 338] width 599 height 26
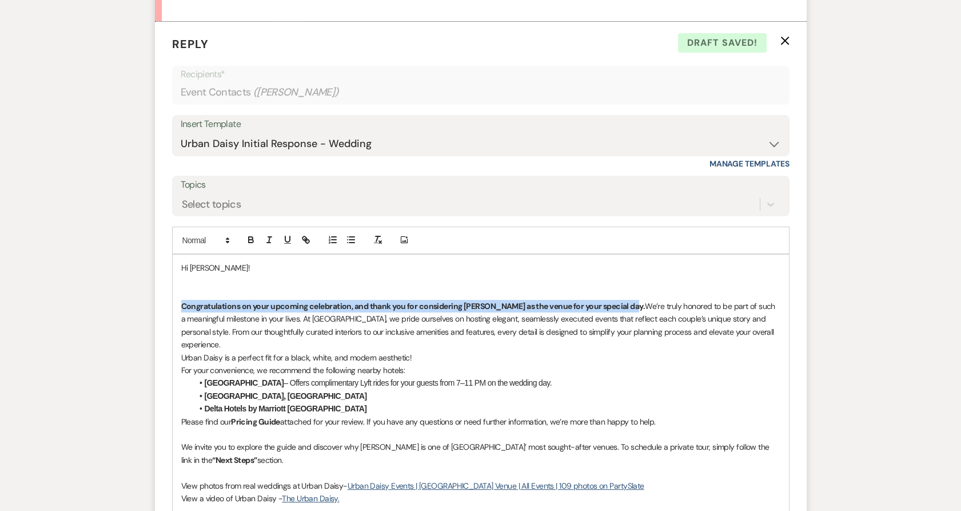
drag, startPoint x: 627, startPoint y: 293, endPoint x: 180, endPoint y: 293, distance: 446.6
click at [181, 301] on strong "Congratulations on your upcoming celebration, and thank you for considering [PE…" at bounding box center [413, 306] width 464 height 10
click at [249, 234] on icon "button" at bounding box center [251, 239] width 10 height 10
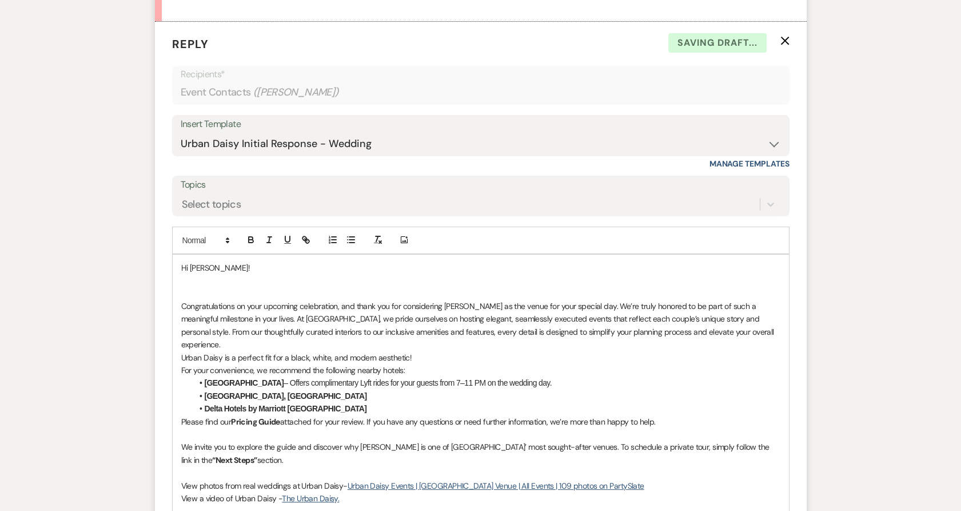
click at [240, 274] on p at bounding box center [480, 280] width 599 height 13
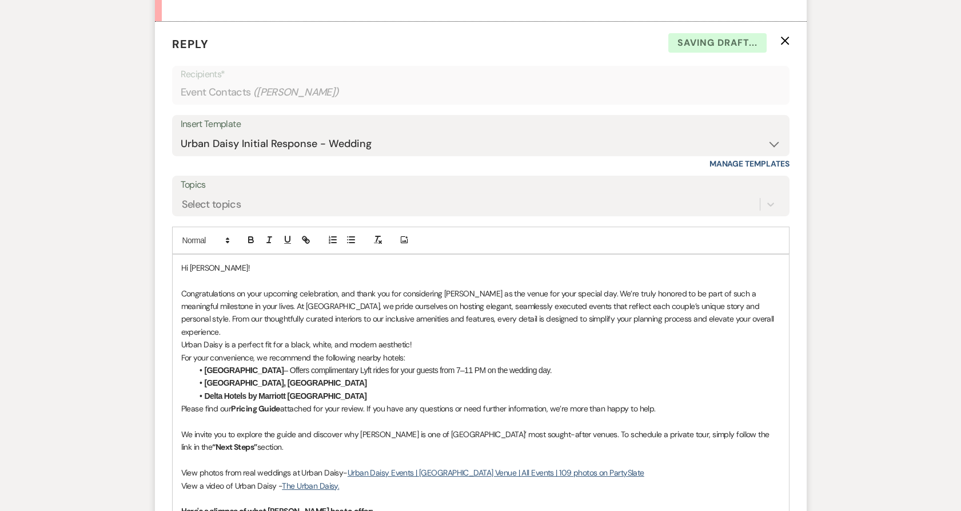
scroll to position [703, 0]
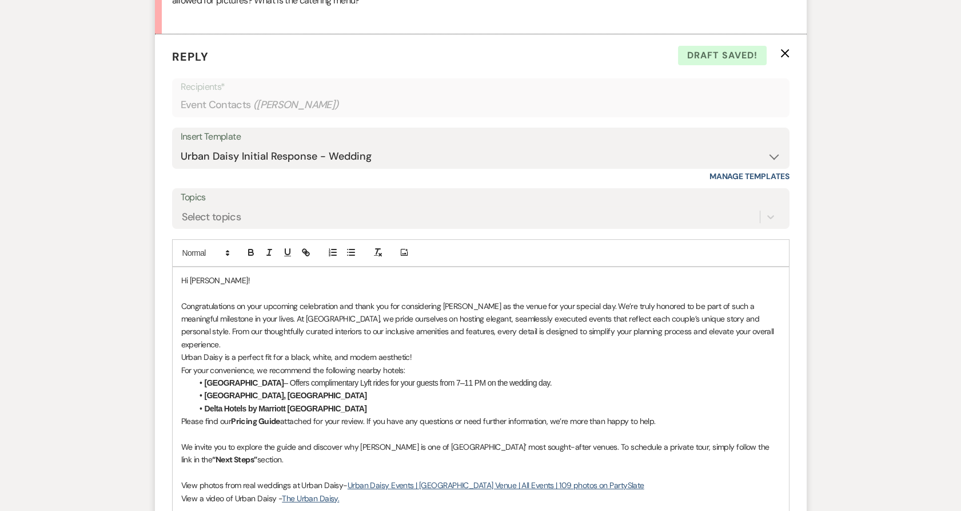
drag, startPoint x: 178, startPoint y: 395, endPoint x: 682, endPoint y: 395, distance: 504.3
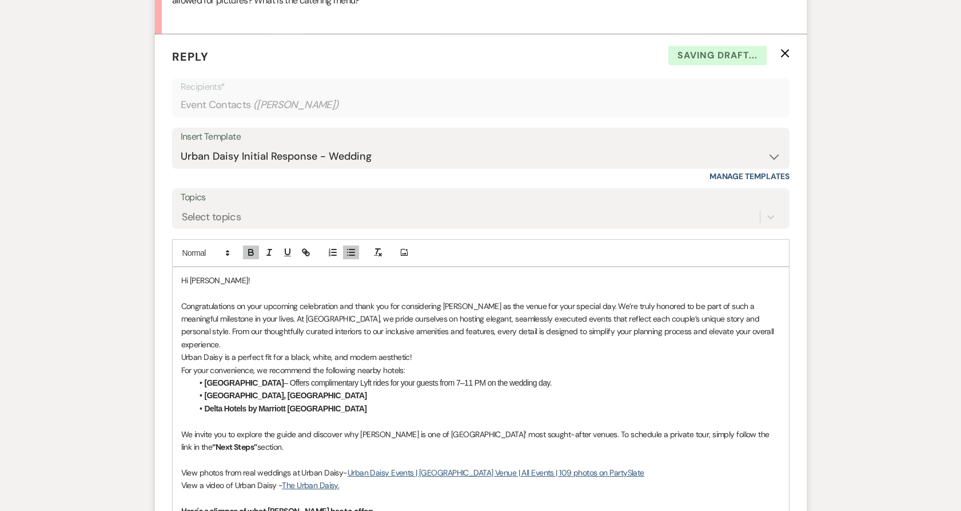
click at [262, 453] on p at bounding box center [480, 459] width 599 height 13
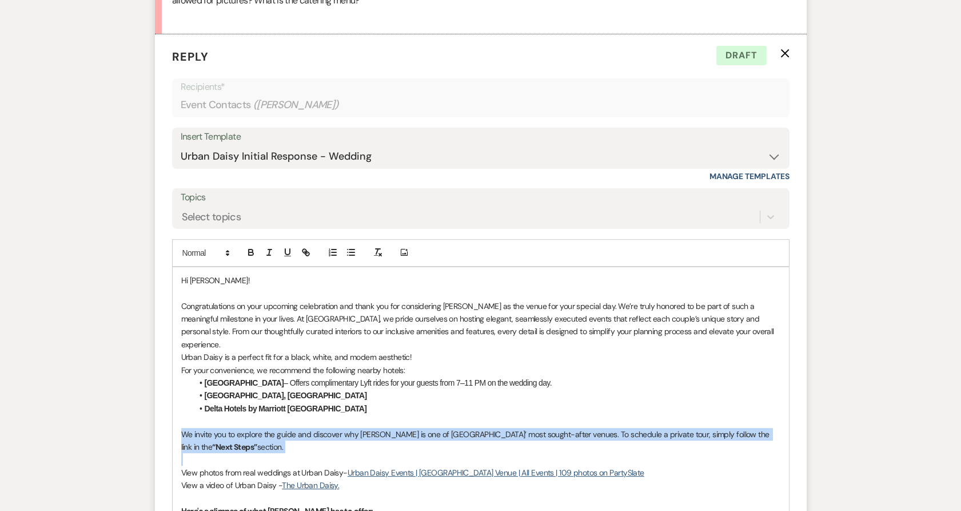
drag, startPoint x: 261, startPoint y: 428, endPoint x: 174, endPoint y: 400, distance: 91.3
copy p "We invite you to explore the guide and discover why [PERSON_NAME] is one of [GE…"
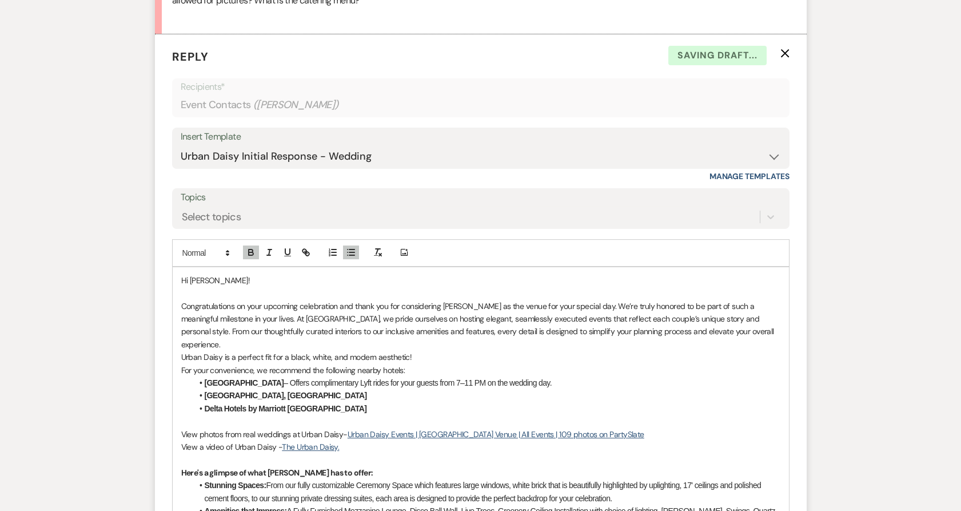
click at [424, 350] on p "Urban Daisy is a perfect fit for a black, white, and modern aesthetic!" at bounding box center [480, 356] width 599 height 13
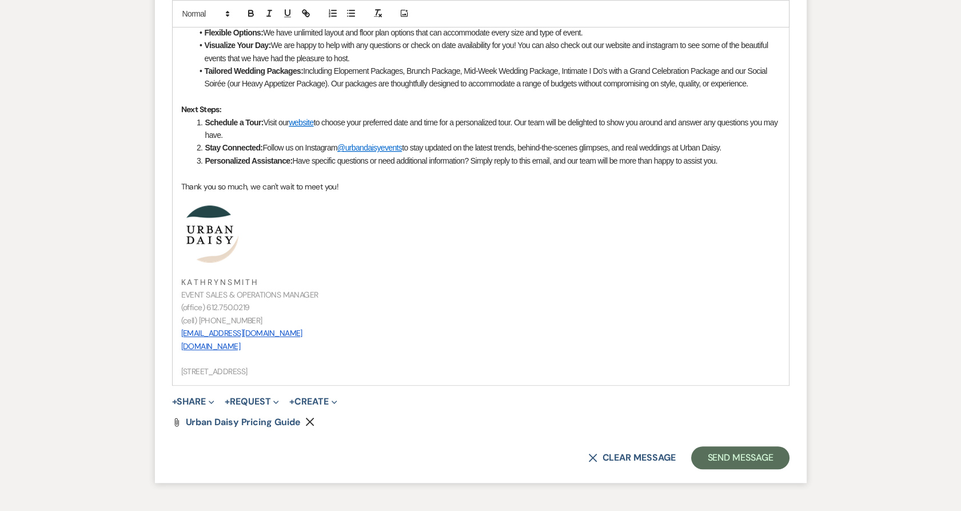
scroll to position [1293, 0]
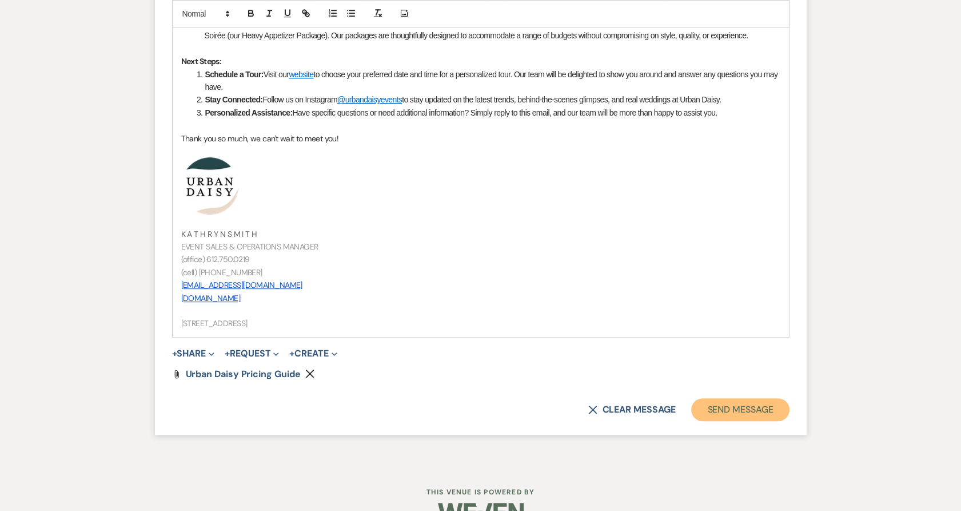
click at [736, 398] on button "Send Message" at bounding box center [740, 409] width 98 height 23
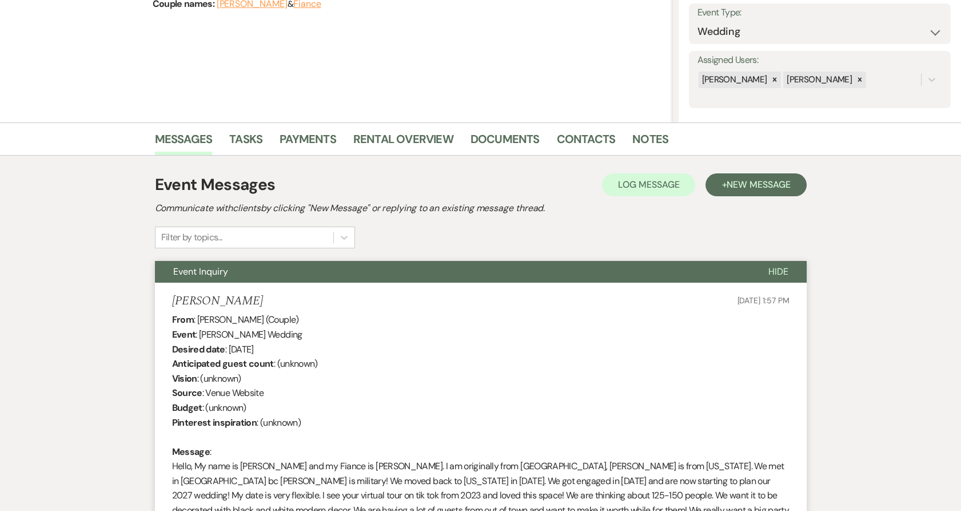
scroll to position [0, 0]
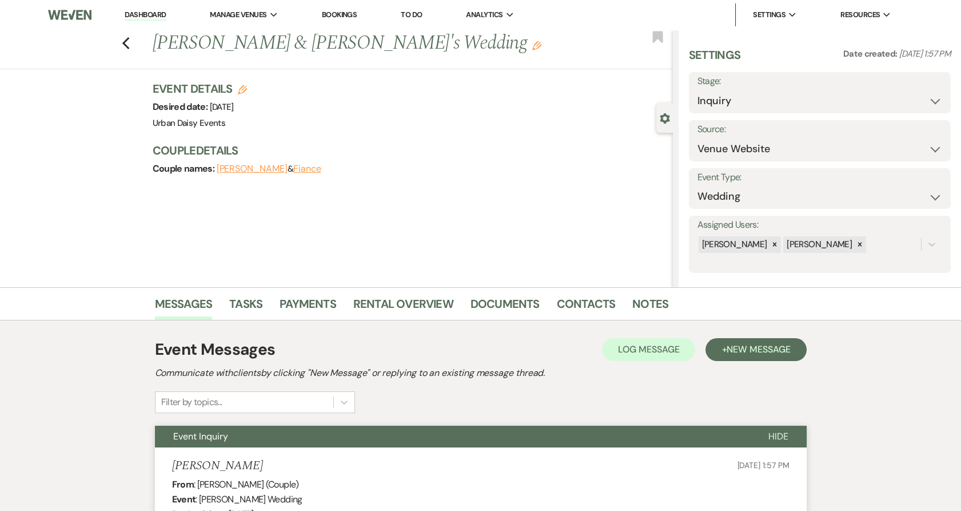
click at [154, 13] on link "Dashboard" at bounding box center [145, 15] width 41 height 11
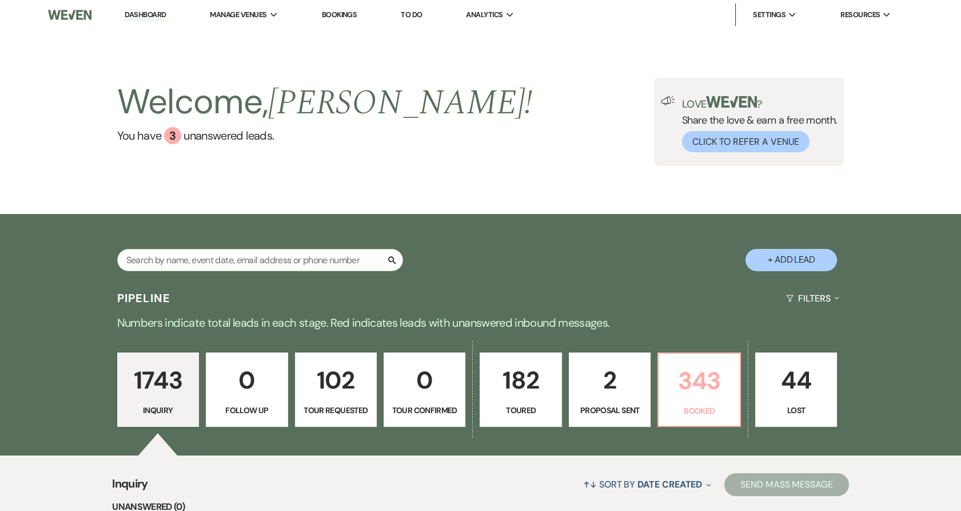
click at [685, 381] on p "343" at bounding box center [699, 380] width 67 height 38
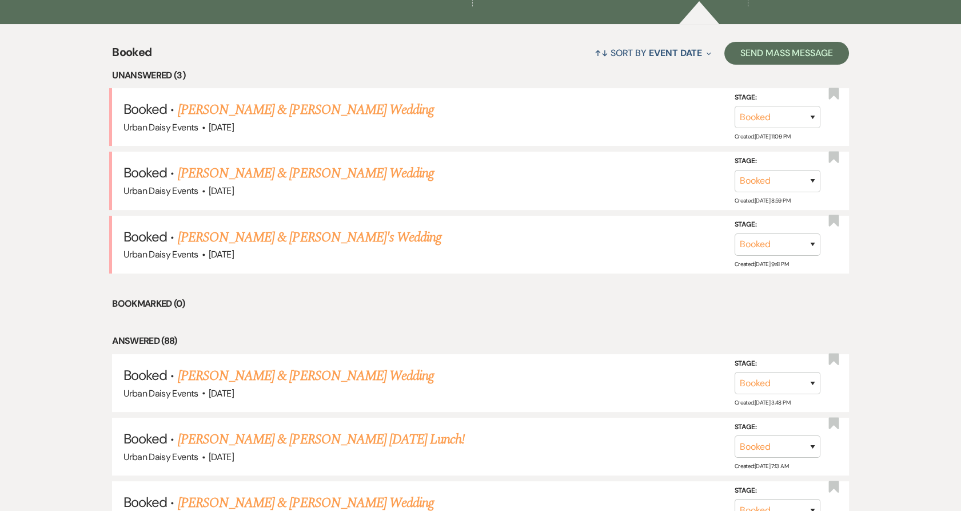
scroll to position [432, 0]
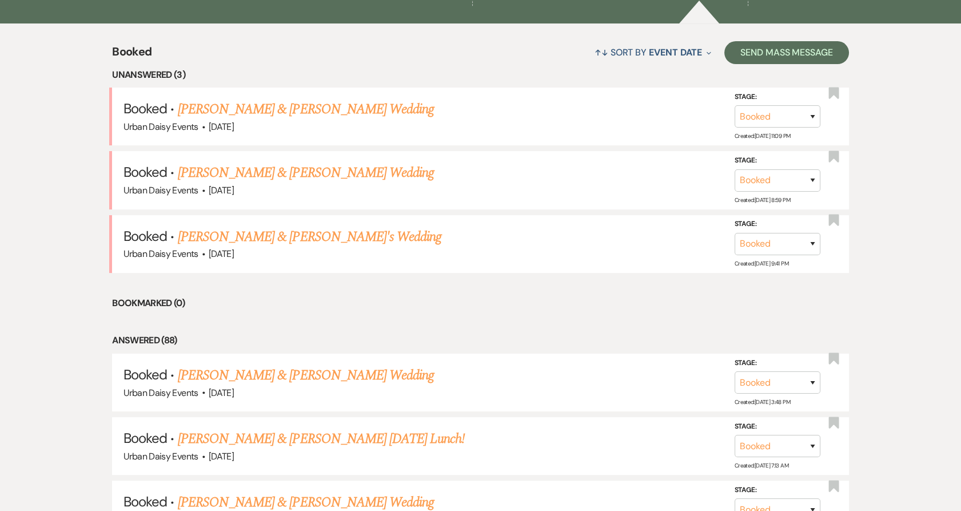
click at [341, 244] on link "[PERSON_NAME] & [PERSON_NAME]'s Wedding" at bounding box center [310, 236] width 264 height 21
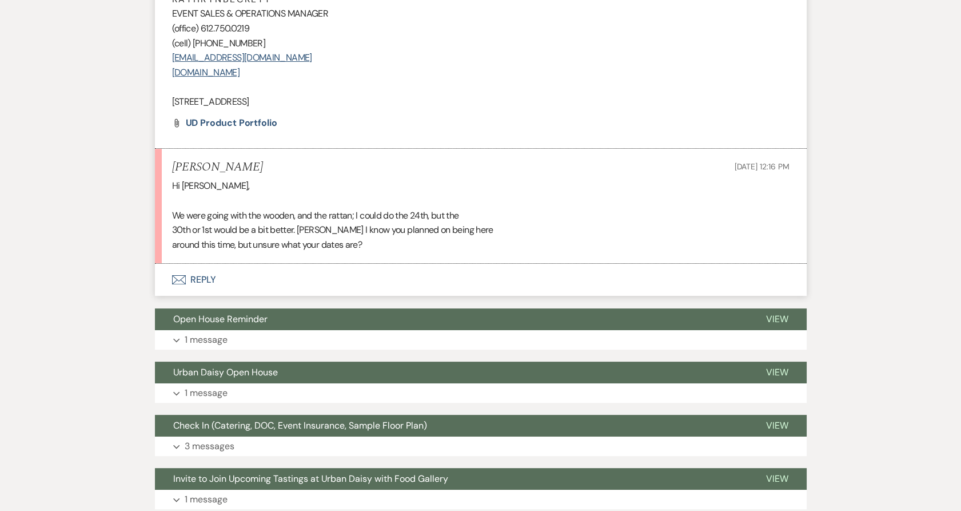
scroll to position [674, 0]
click at [192, 283] on button "Envelope Reply" at bounding box center [481, 280] width 652 height 32
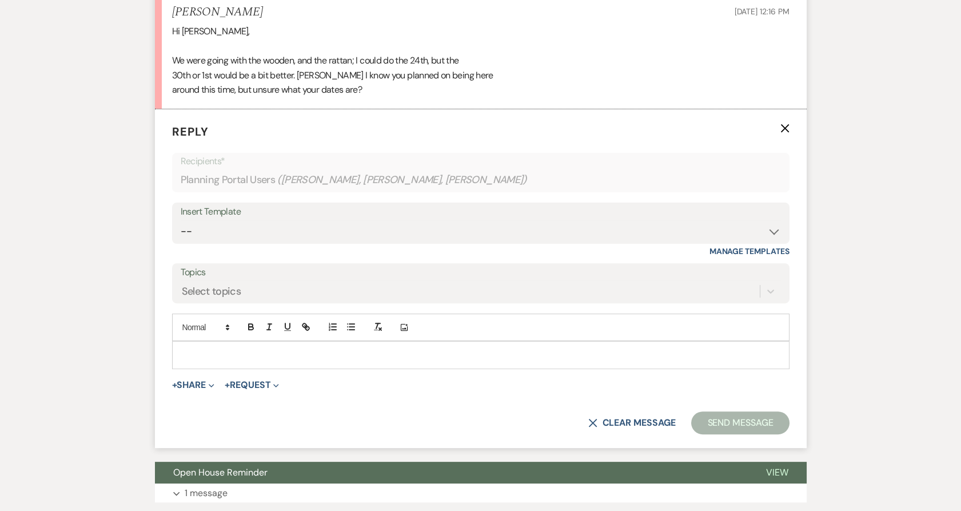
scroll to position [851, 0]
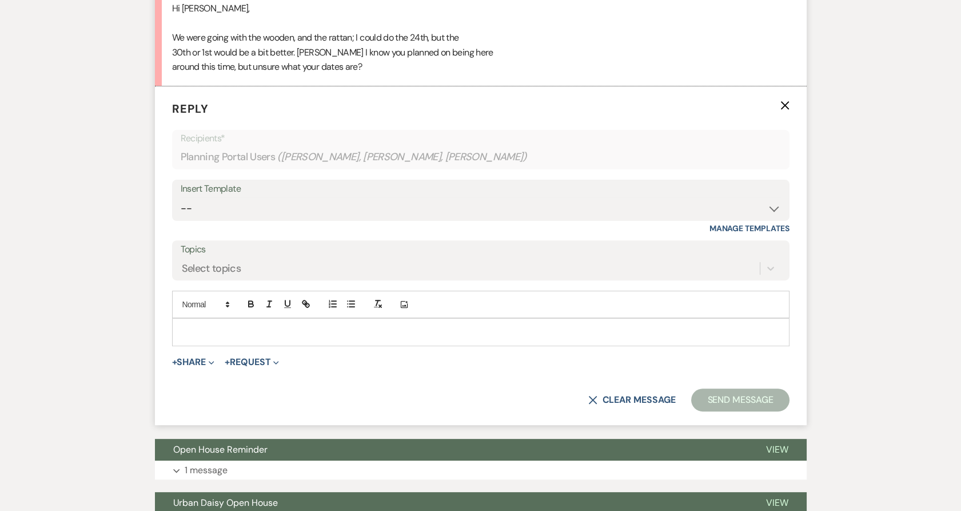
click at [201, 334] on p at bounding box center [480, 331] width 599 height 13
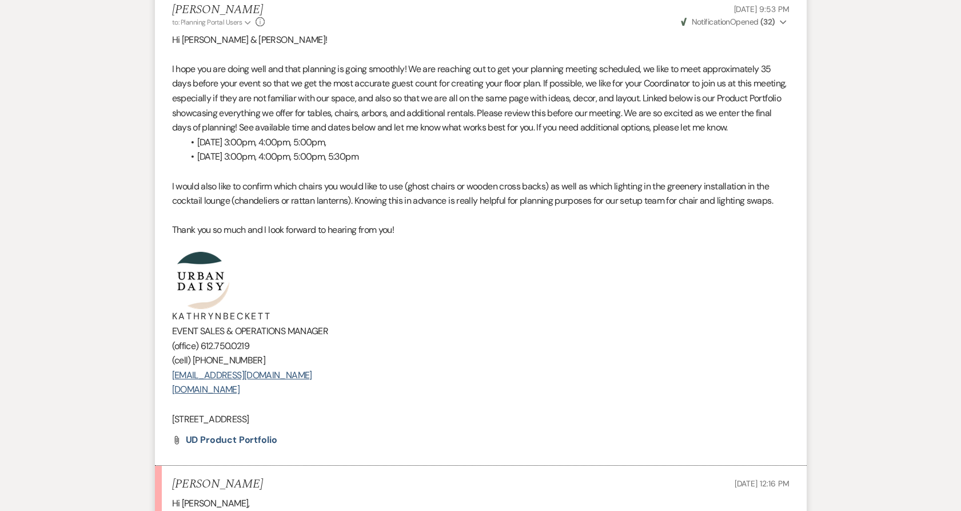
scroll to position [357, 0]
drag, startPoint x: 344, startPoint y: 425, endPoint x: 240, endPoint y: 391, distance: 109.8
click at [240, 391] on li "[PERSON_NAME] to: Planning Portal Users Expand Info [DATE] 9:53 PM Weven Check …" at bounding box center [481, 228] width 652 height 474
click at [325, 414] on p "[STREET_ADDRESS]" at bounding box center [481, 418] width 618 height 15
drag, startPoint x: 325, startPoint y: 414, endPoint x: 177, endPoint y: 294, distance: 189.8
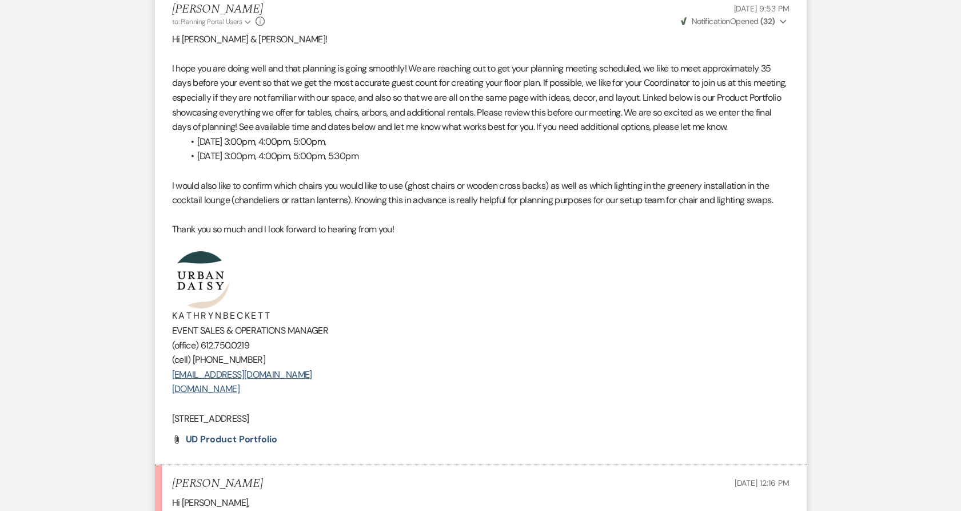
click at [177, 294] on div "Hi [PERSON_NAME] & [PERSON_NAME]! I hope you are doing well and that planning i…" at bounding box center [481, 229] width 618 height 394
copy div "K A T H R Y N B E C K E T T EVENT SALES & OPERATIONS MANAGER (office) [PHONE_NU…"
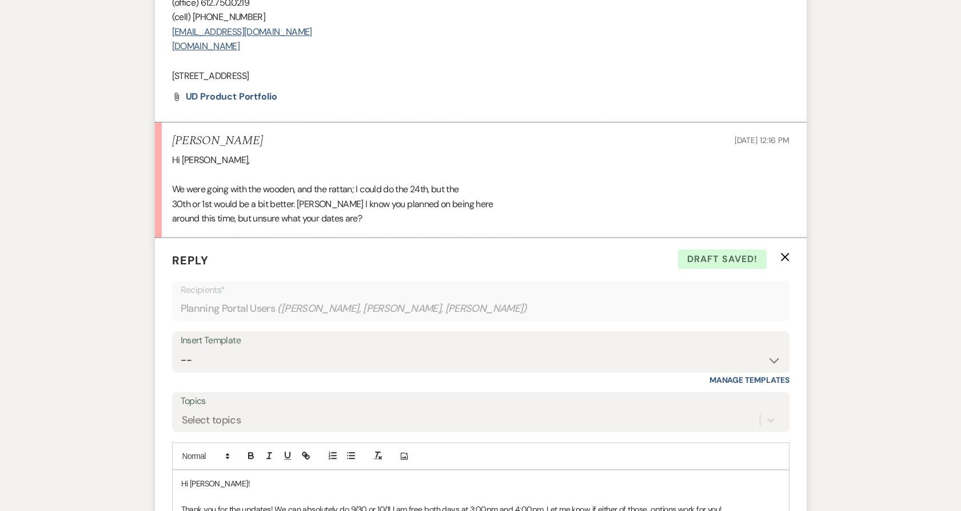
scroll to position [823, 0]
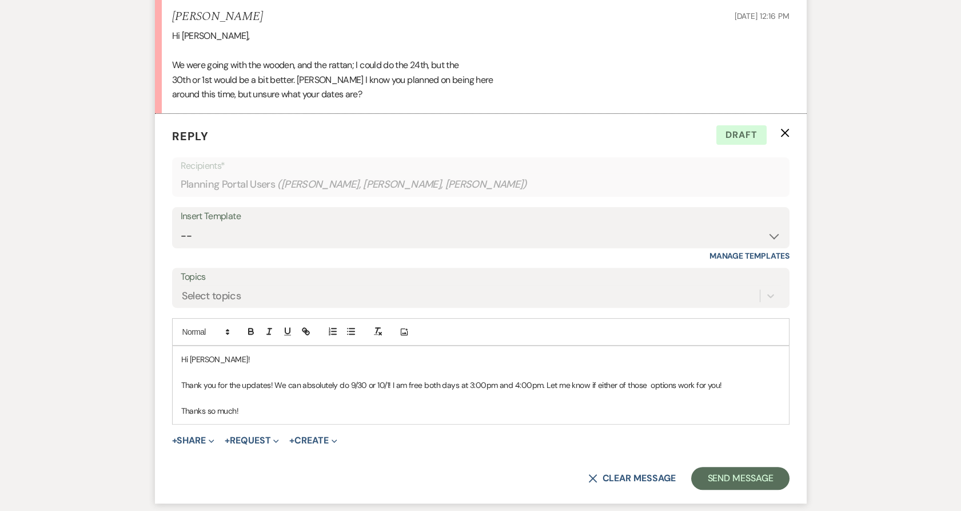
click at [251, 412] on p "Thanks so much!" at bounding box center [480, 410] width 599 height 13
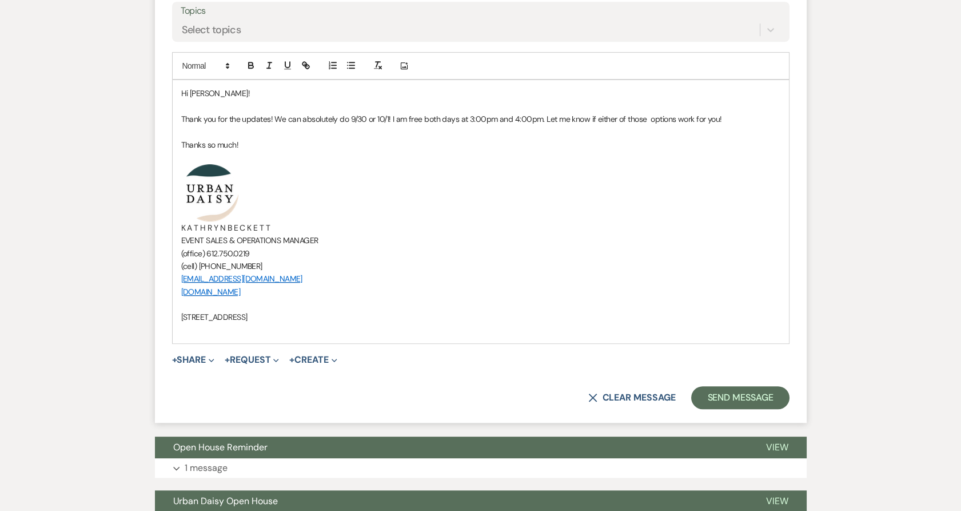
scroll to position [1152, 0]
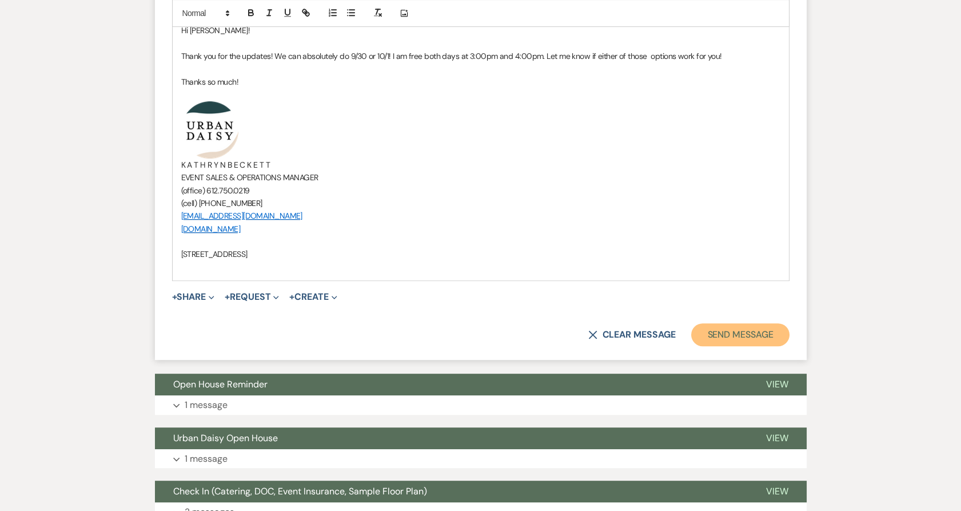
click at [773, 334] on button "Send Message" at bounding box center [740, 334] width 98 height 23
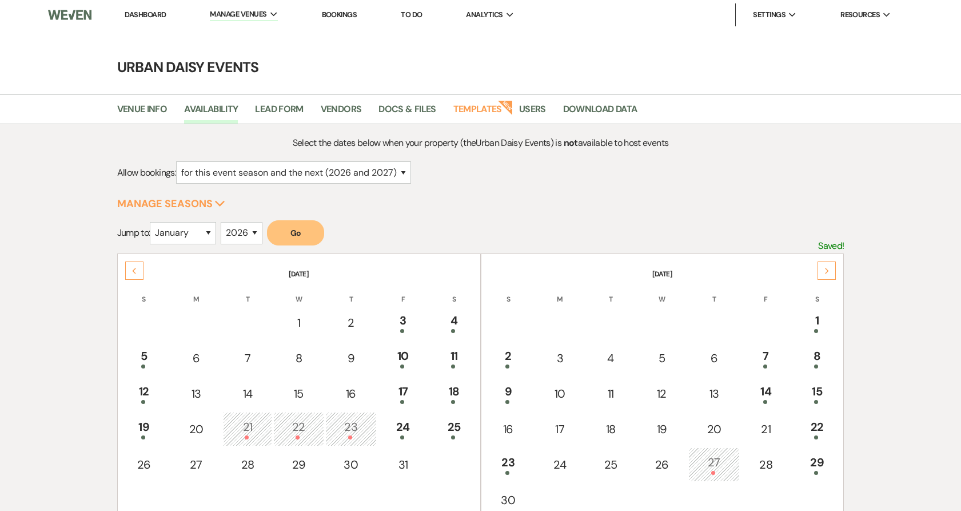
select select "2"
select select "2026"
